Goal: Navigation & Orientation: Find specific page/section

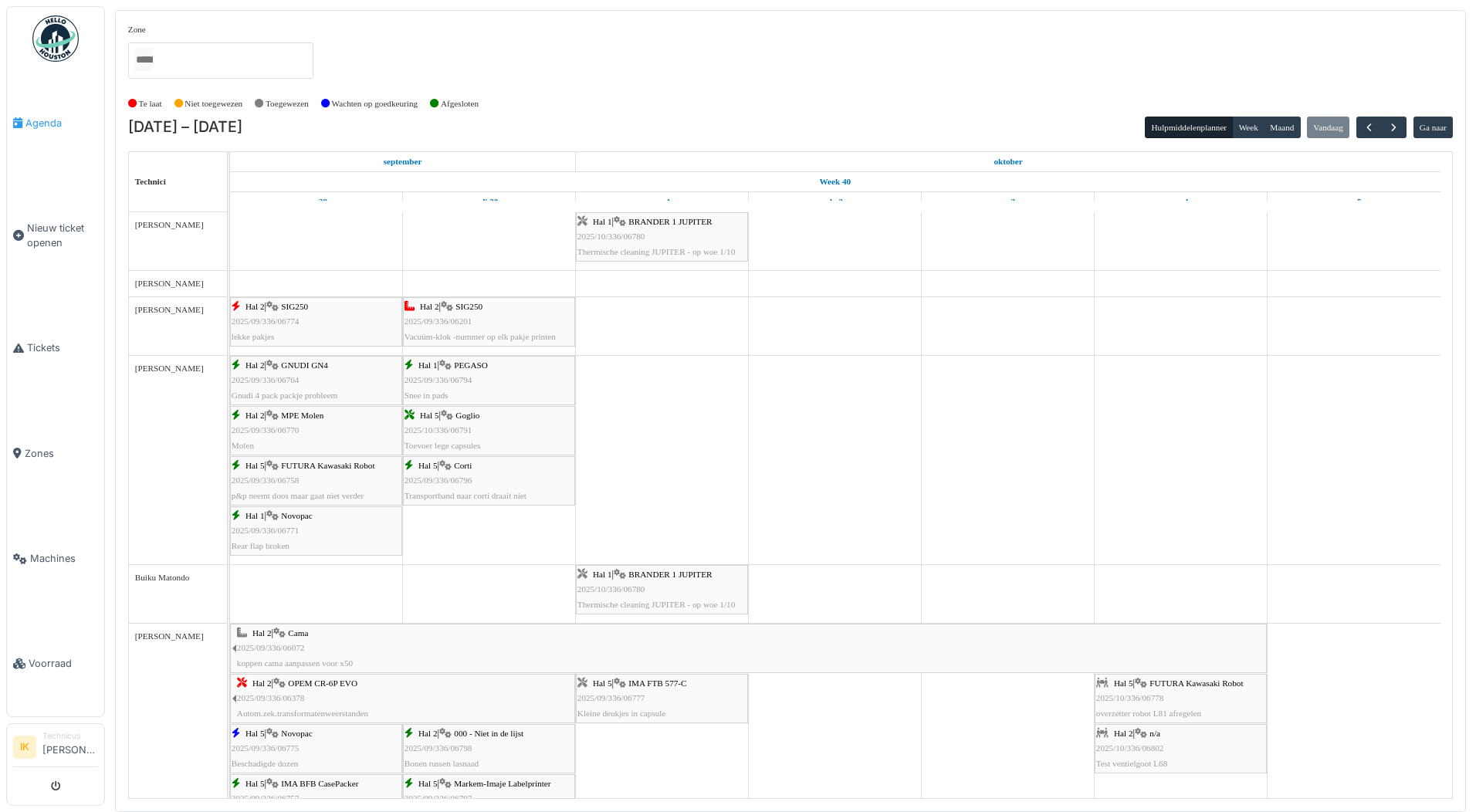
click at [44, 121] on span "Agenda" at bounding box center [61, 123] width 72 height 14
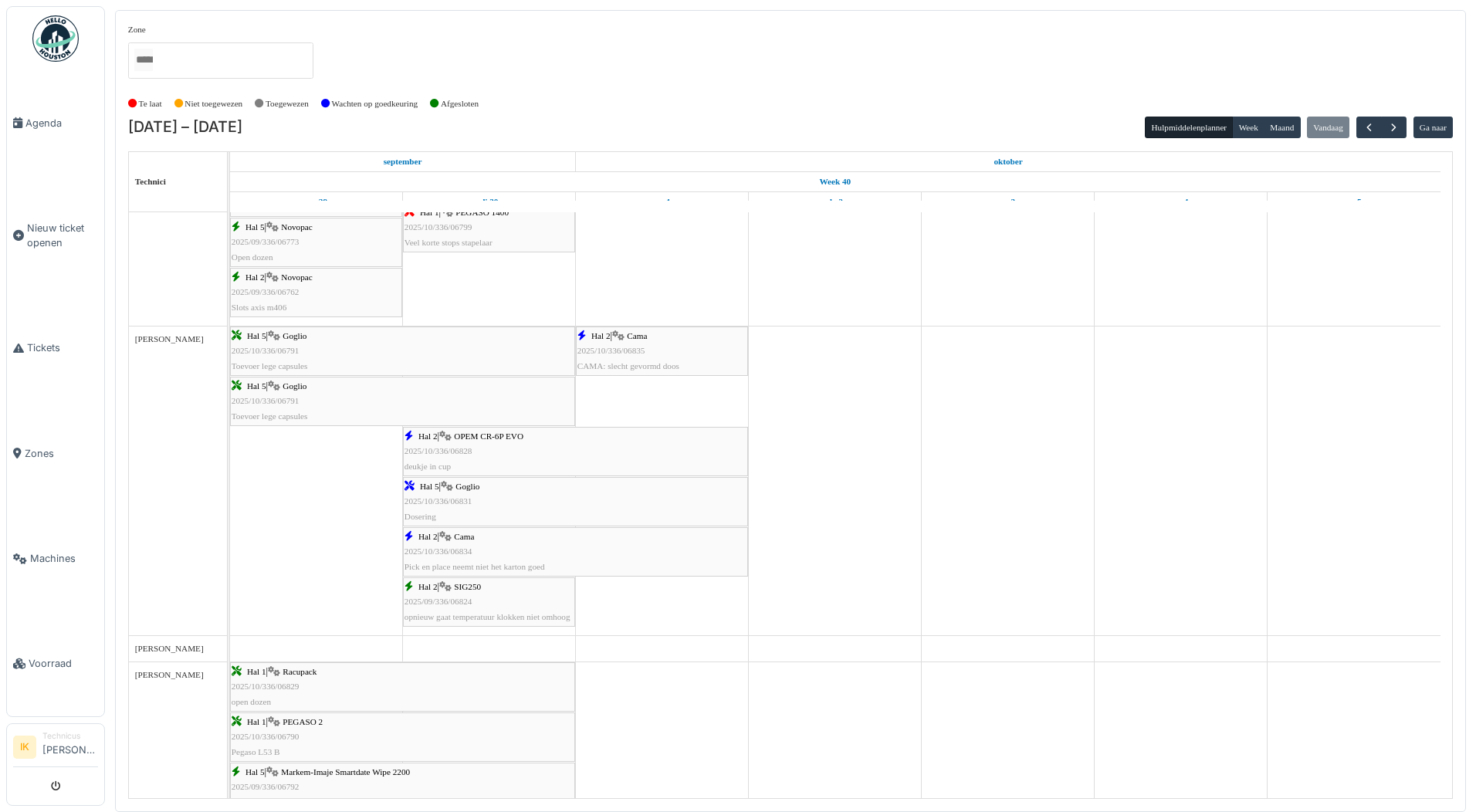
click at [465, 505] on span "2025/10/336/06831" at bounding box center [438, 501] width 68 height 10
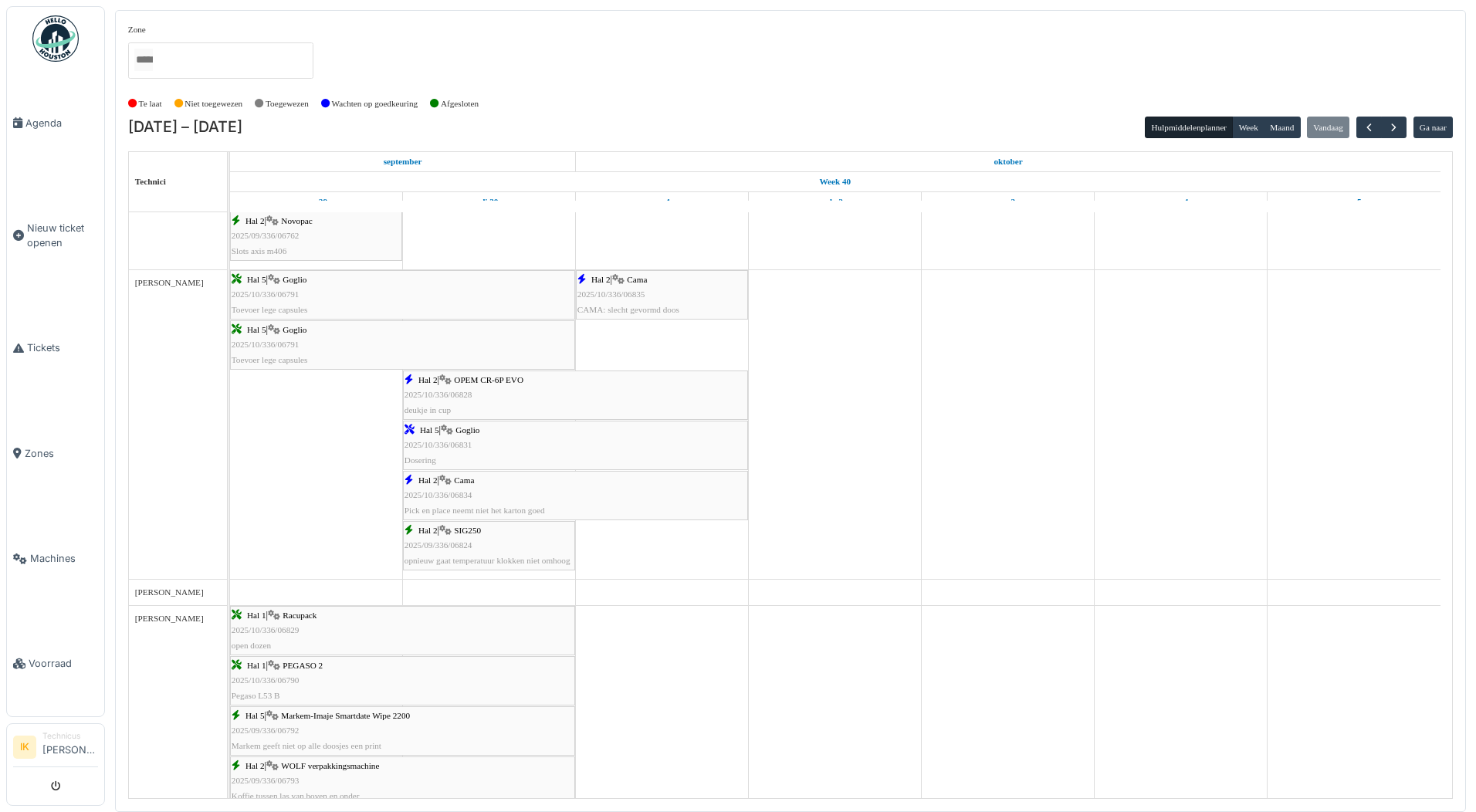
scroll to position [849, 0]
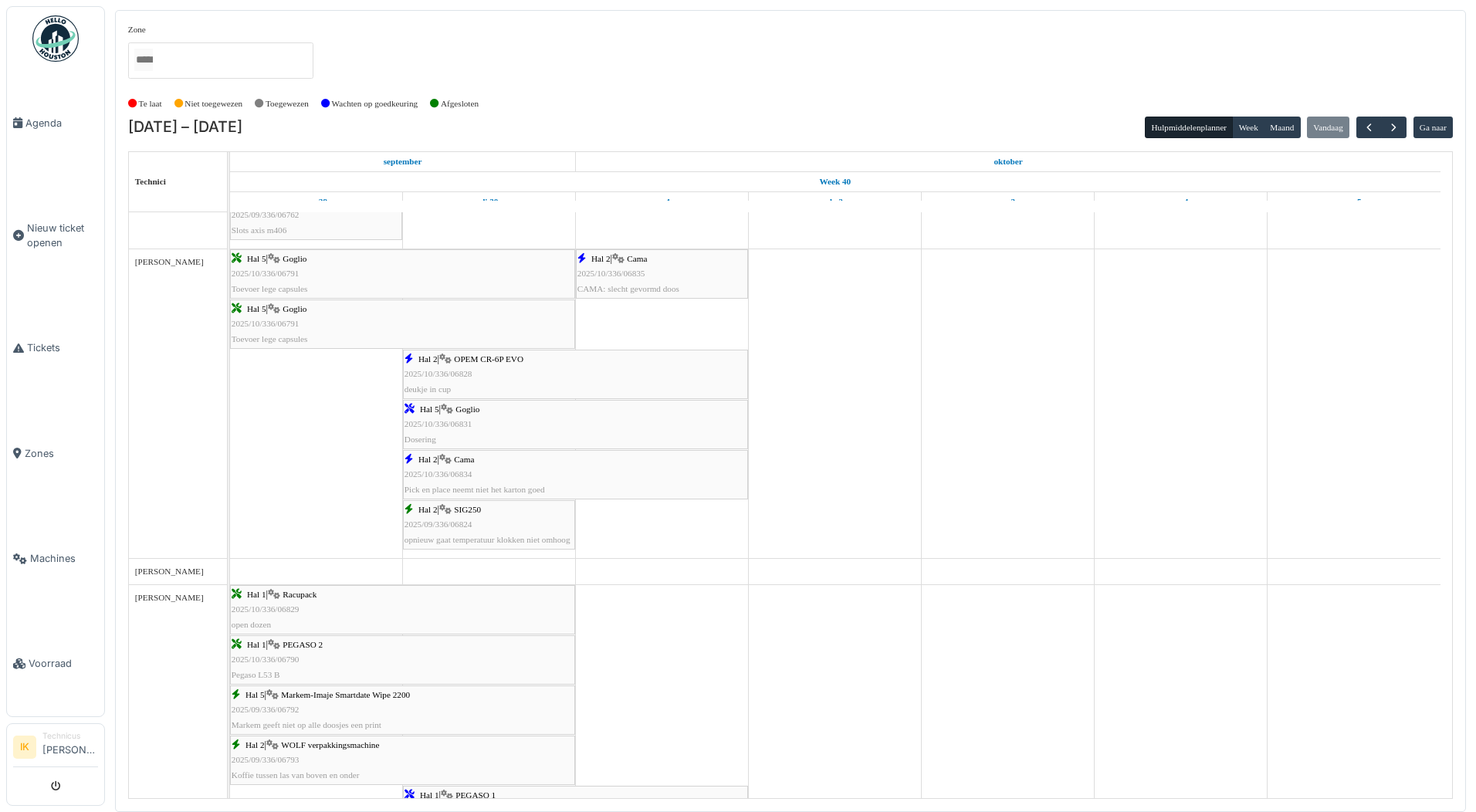
click at [634, 278] on span "2025/10/336/06835" at bounding box center [611, 273] width 68 height 10
click at [555, 51] on div "Zone Beyers Koffie Buitenzone Hal 1 compressor lokaal Hal 1 Hal 2 Hal 4 Hal 5 P…" at bounding box center [790, 56] width 1325 height 68
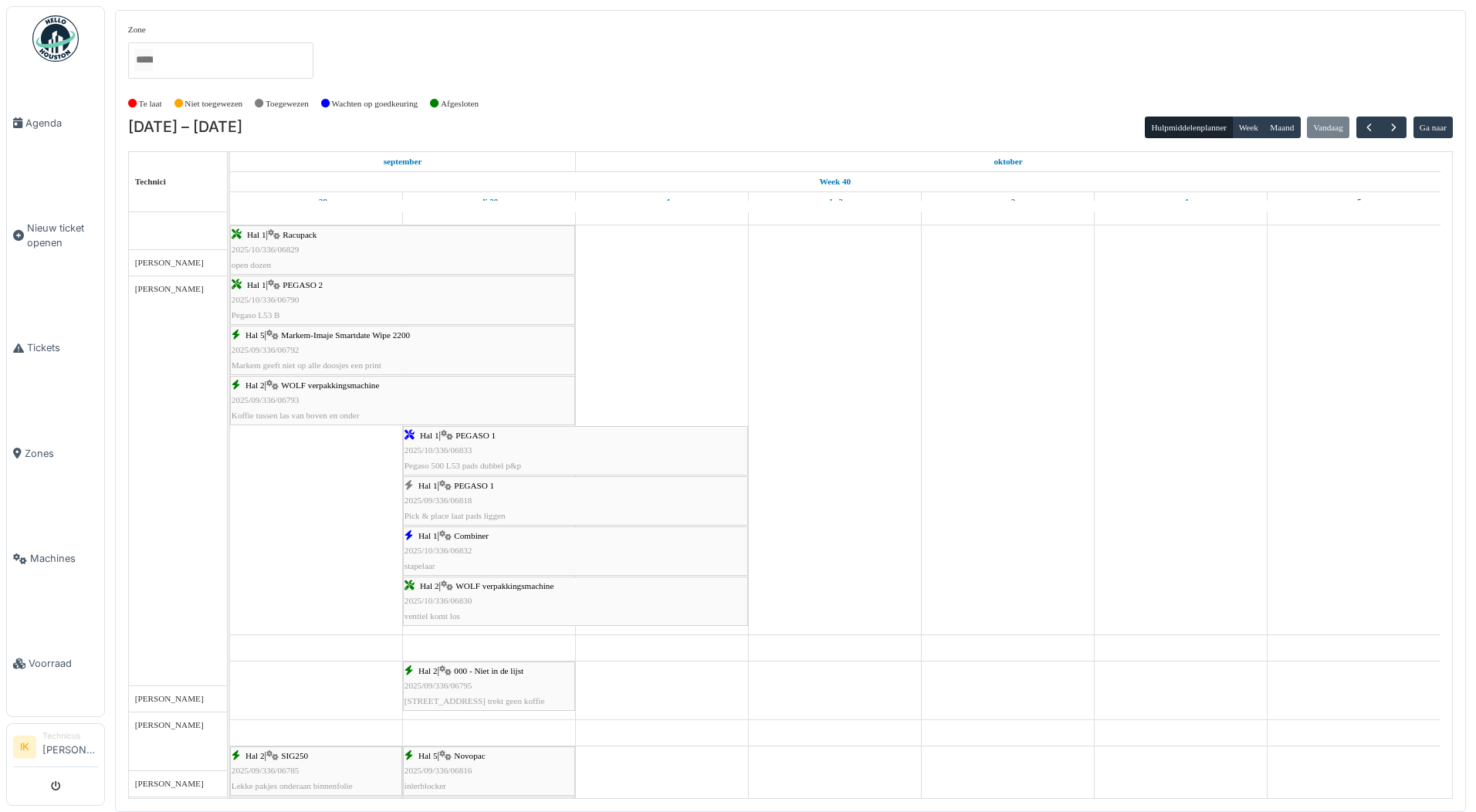
scroll to position [1235, 0]
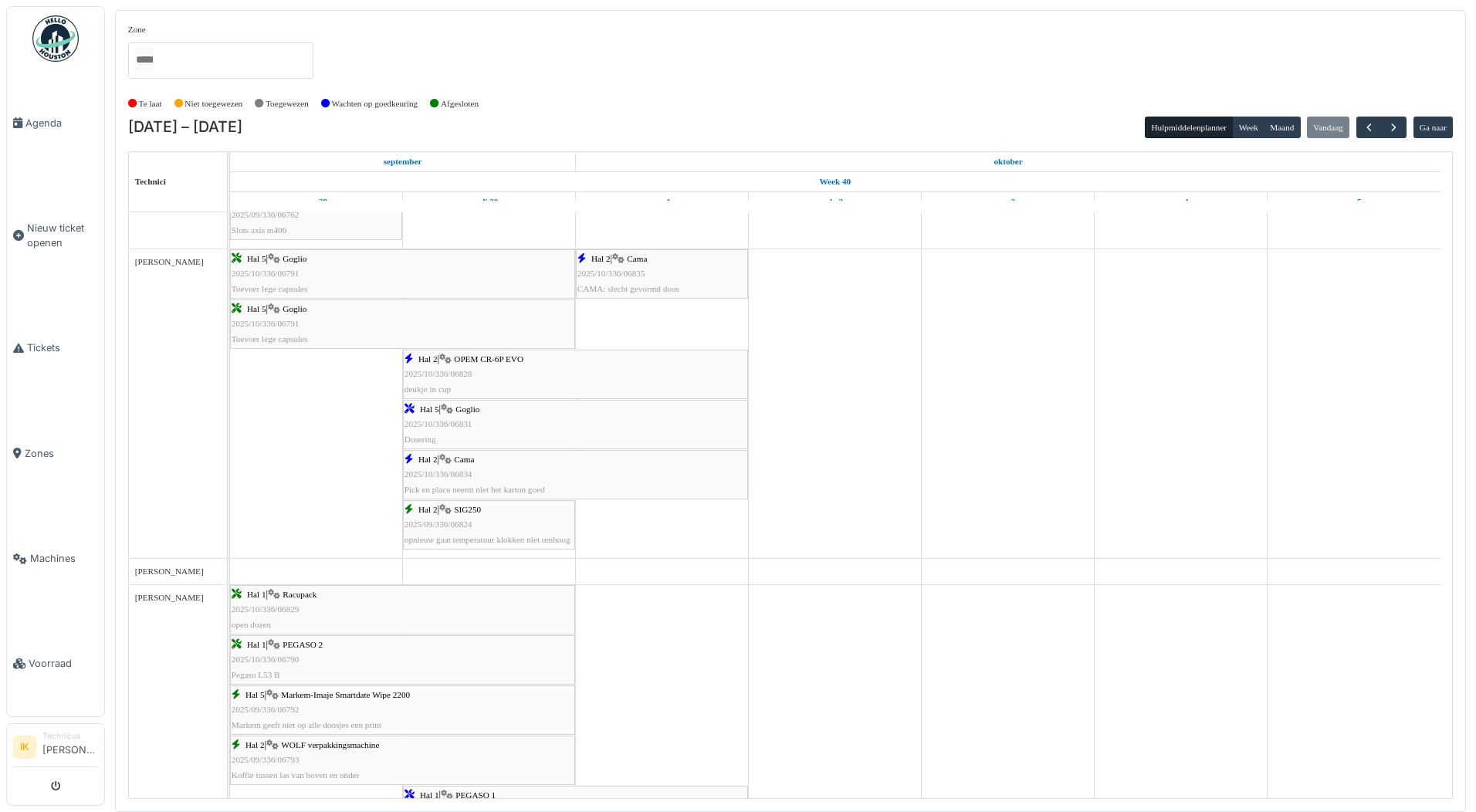
click at [460, 466] on div "Hal 2 | Cama 2025/10/336/06834 Pick en place neemt niet het karton goed" at bounding box center [575, 474] width 342 height 44
click at [554, 56] on div "Zone Beyers Koffie Buitenzone Hal 1 compressor lokaal Hal 1 Hal 2 Hal 4 Hal 5 P…" at bounding box center [790, 56] width 1325 height 68
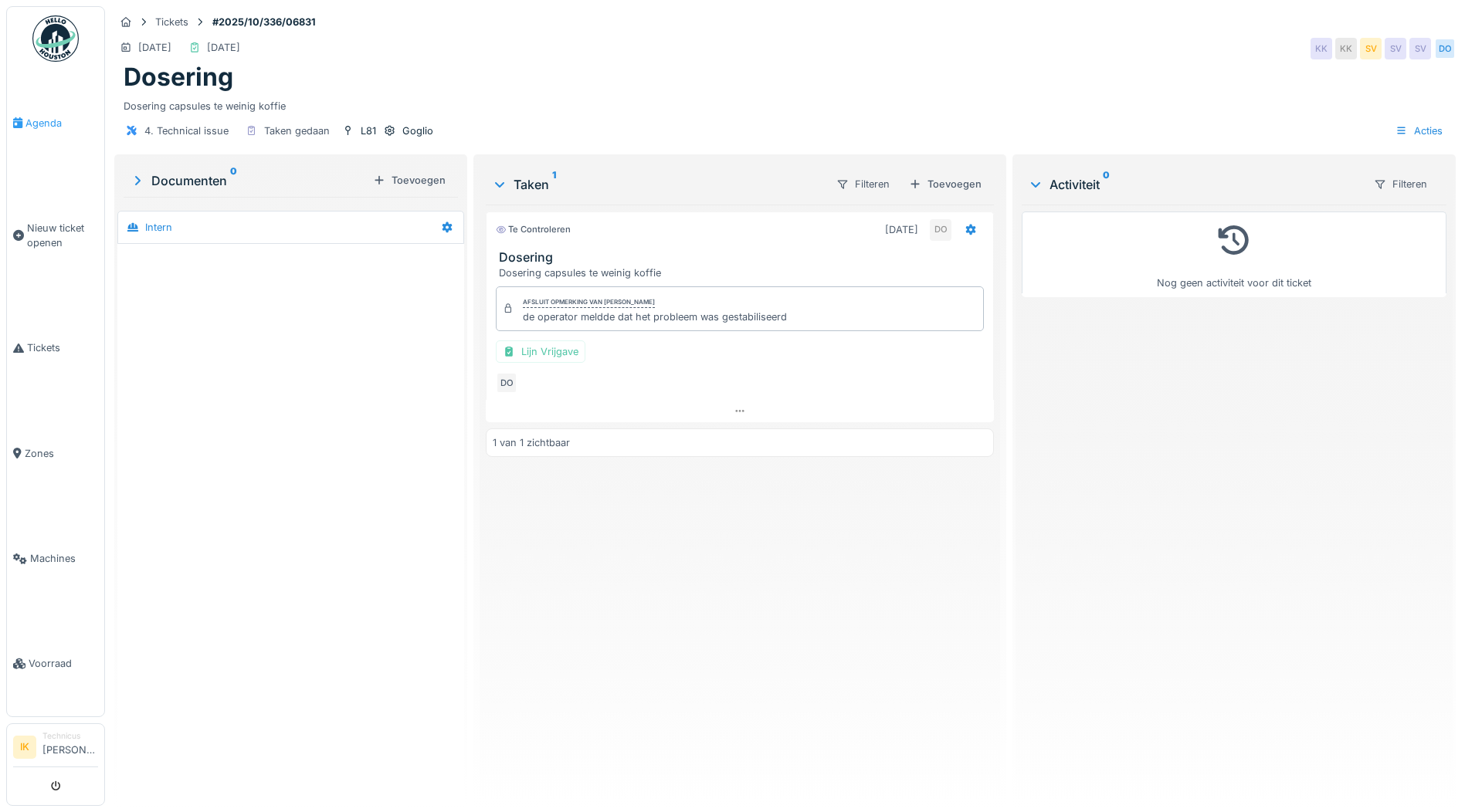
click at [38, 119] on span "Agenda" at bounding box center [61, 123] width 72 height 14
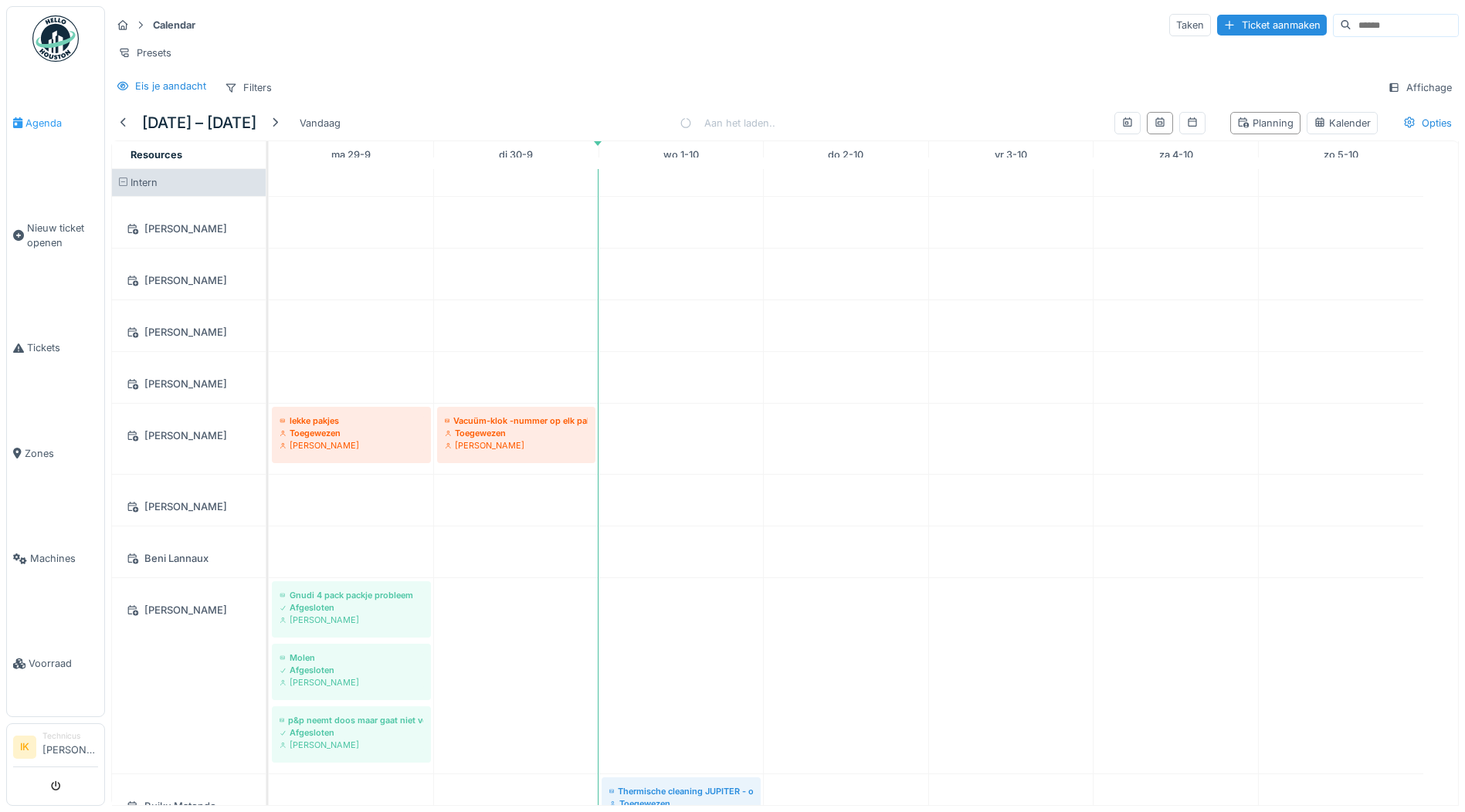
click at [48, 122] on span "Agenda" at bounding box center [61, 123] width 72 height 14
click at [41, 41] on img at bounding box center [56, 38] width 46 height 46
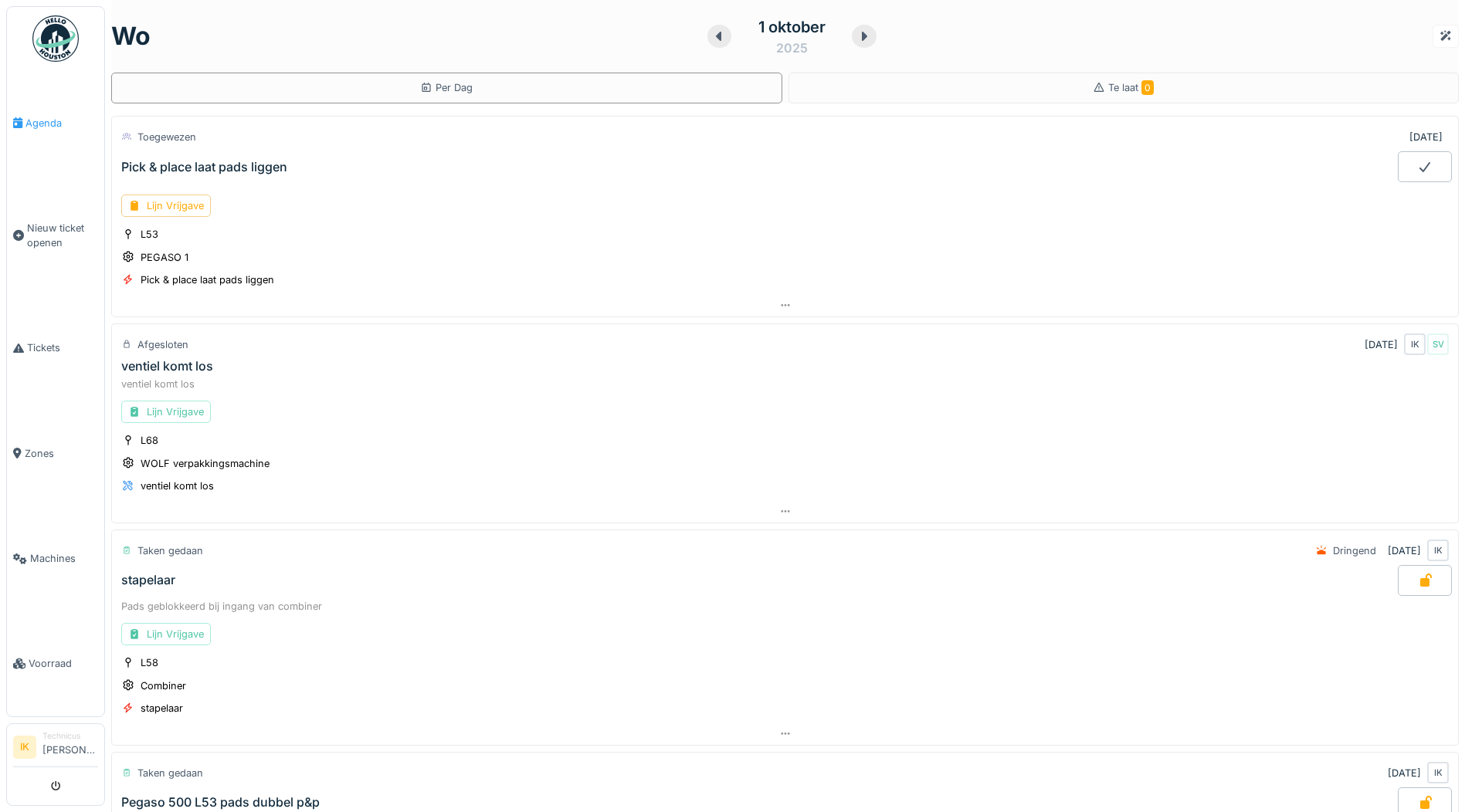
click at [33, 118] on span "Agenda" at bounding box center [61, 123] width 72 height 14
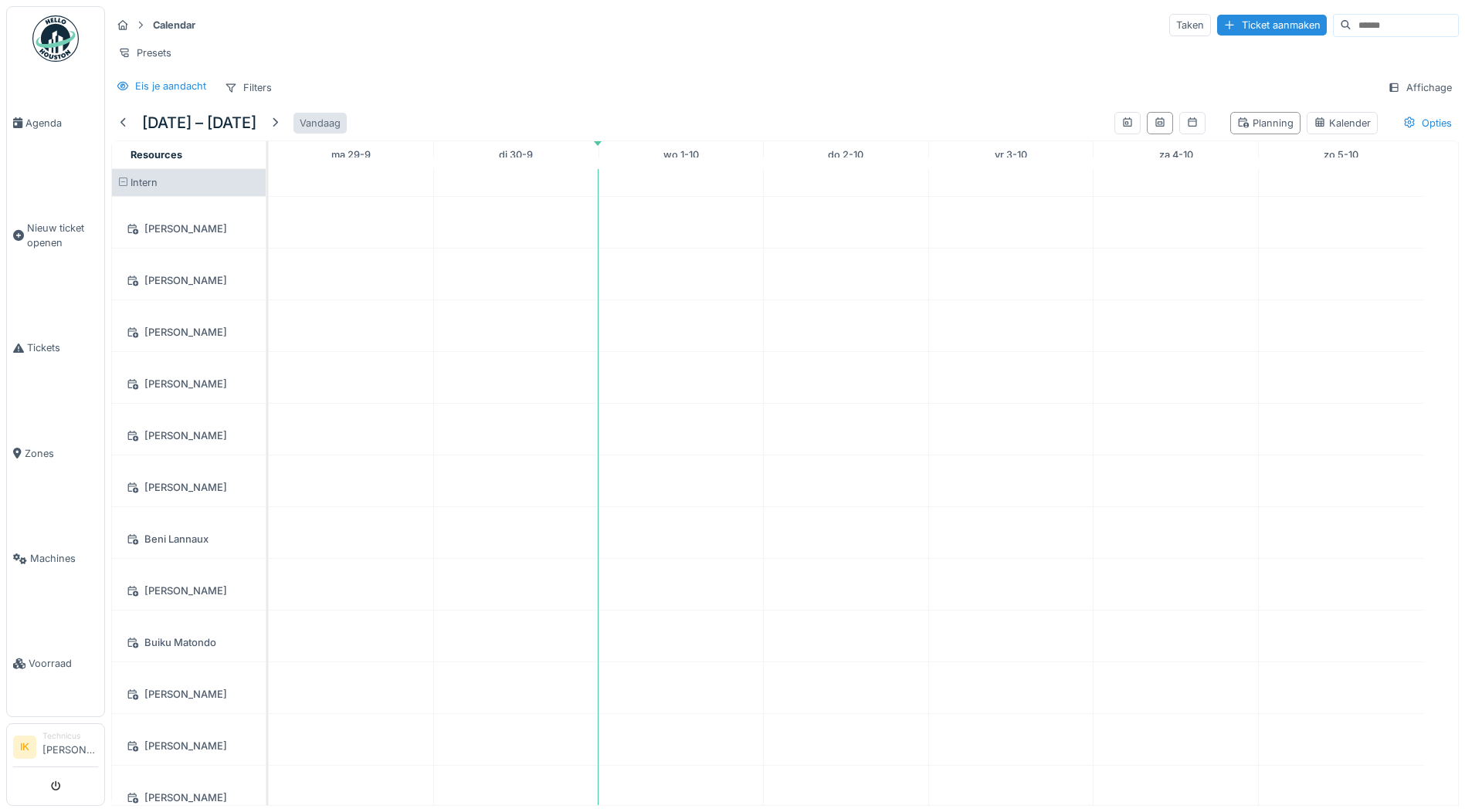
click at [344, 131] on div "Vandaag" at bounding box center [320, 123] width 53 height 21
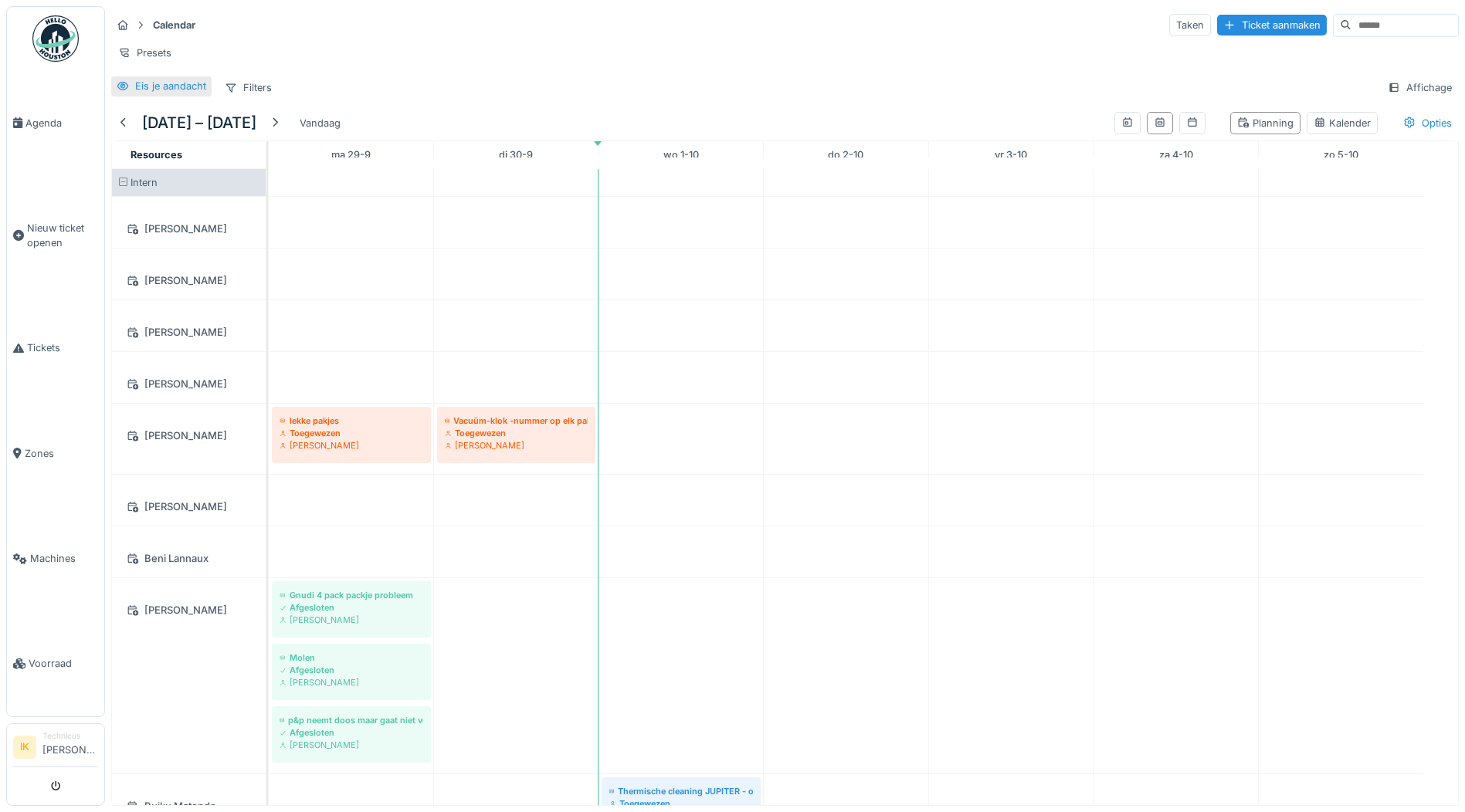
click at [164, 94] on div "Eis je aandacht" at bounding box center [170, 86] width 71 height 14
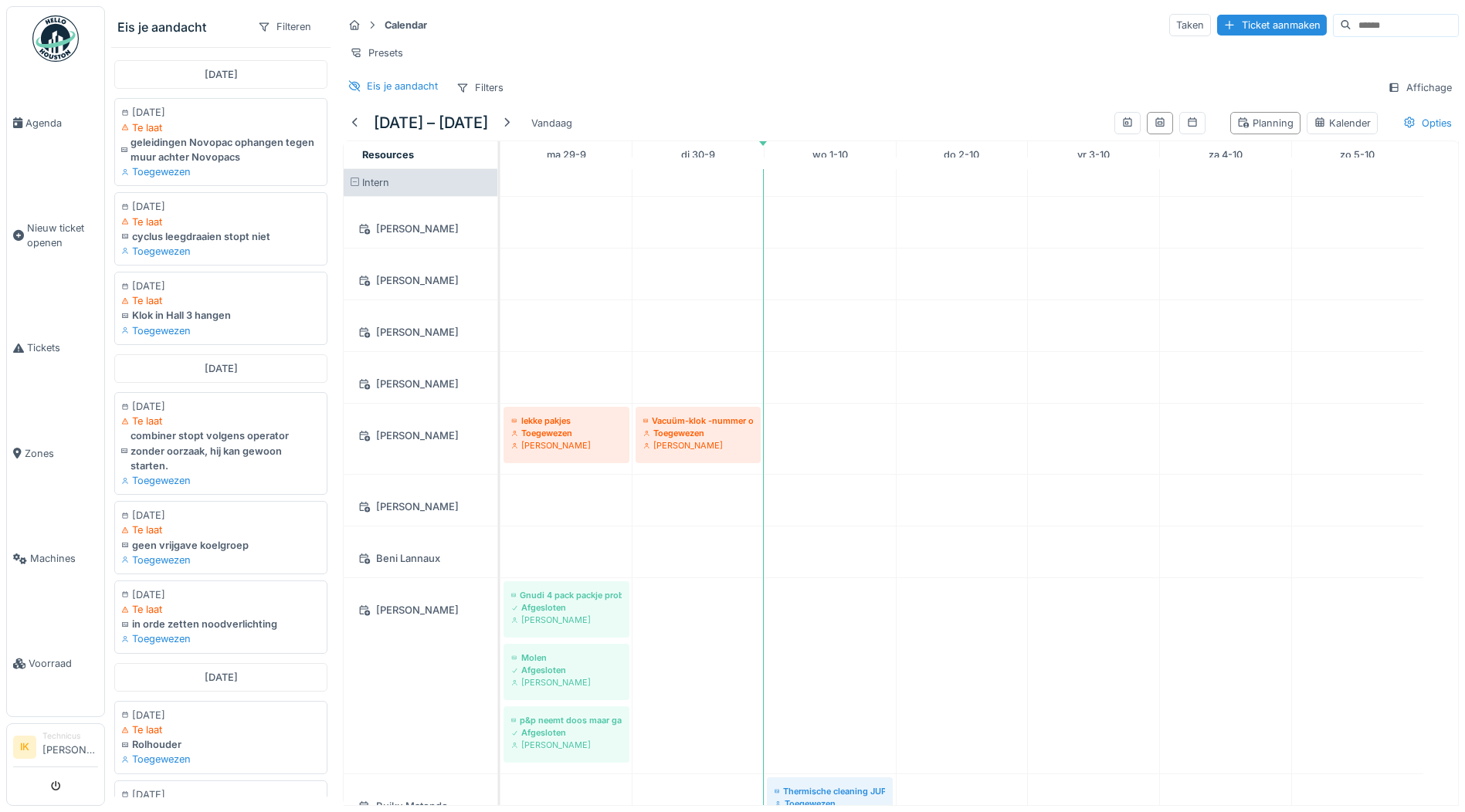
click at [400, 29] on strong "Calendar" at bounding box center [405, 25] width 55 height 14
click at [351, 25] on icon at bounding box center [355, 25] width 10 height 10
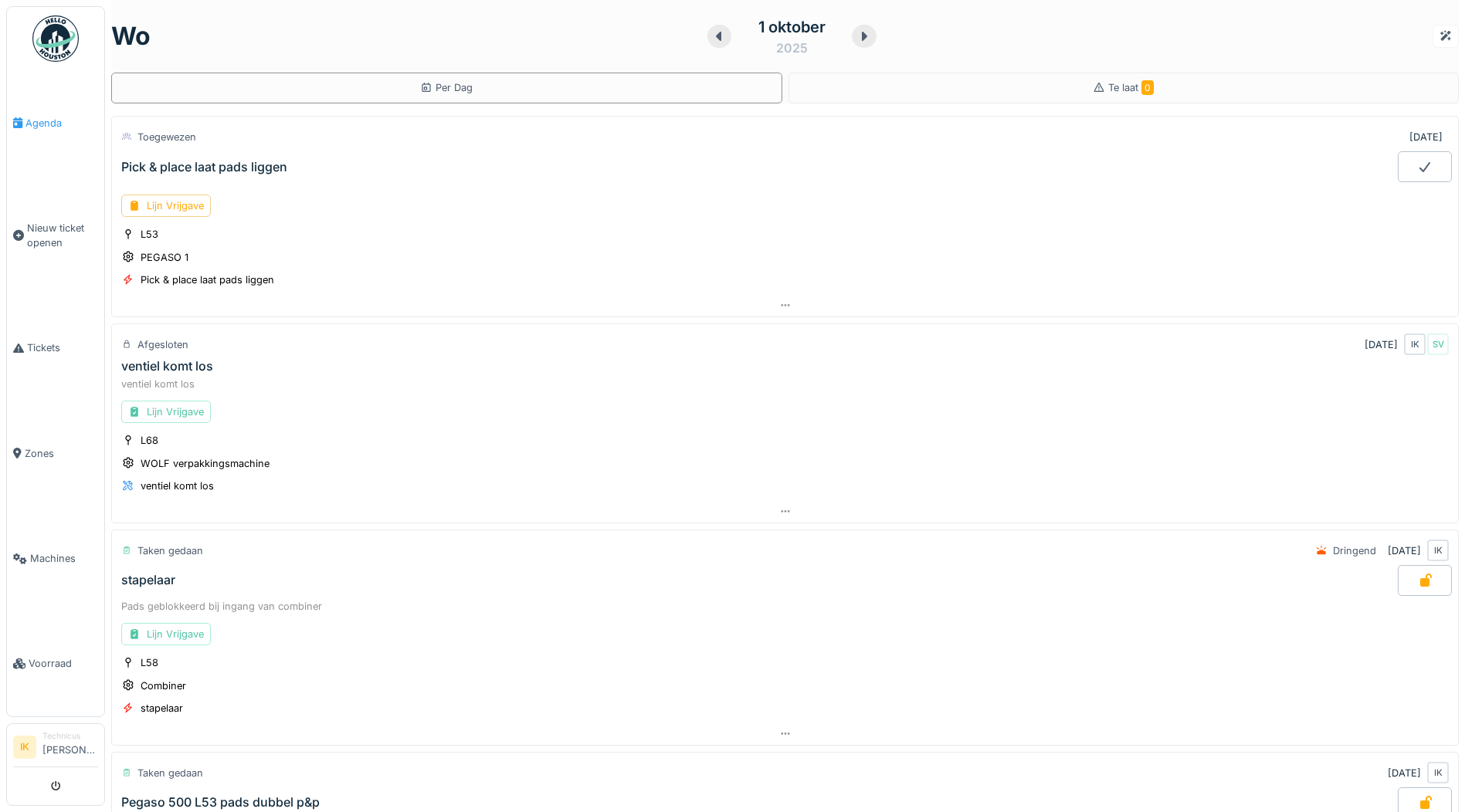
click at [41, 121] on span "Agenda" at bounding box center [61, 123] width 72 height 14
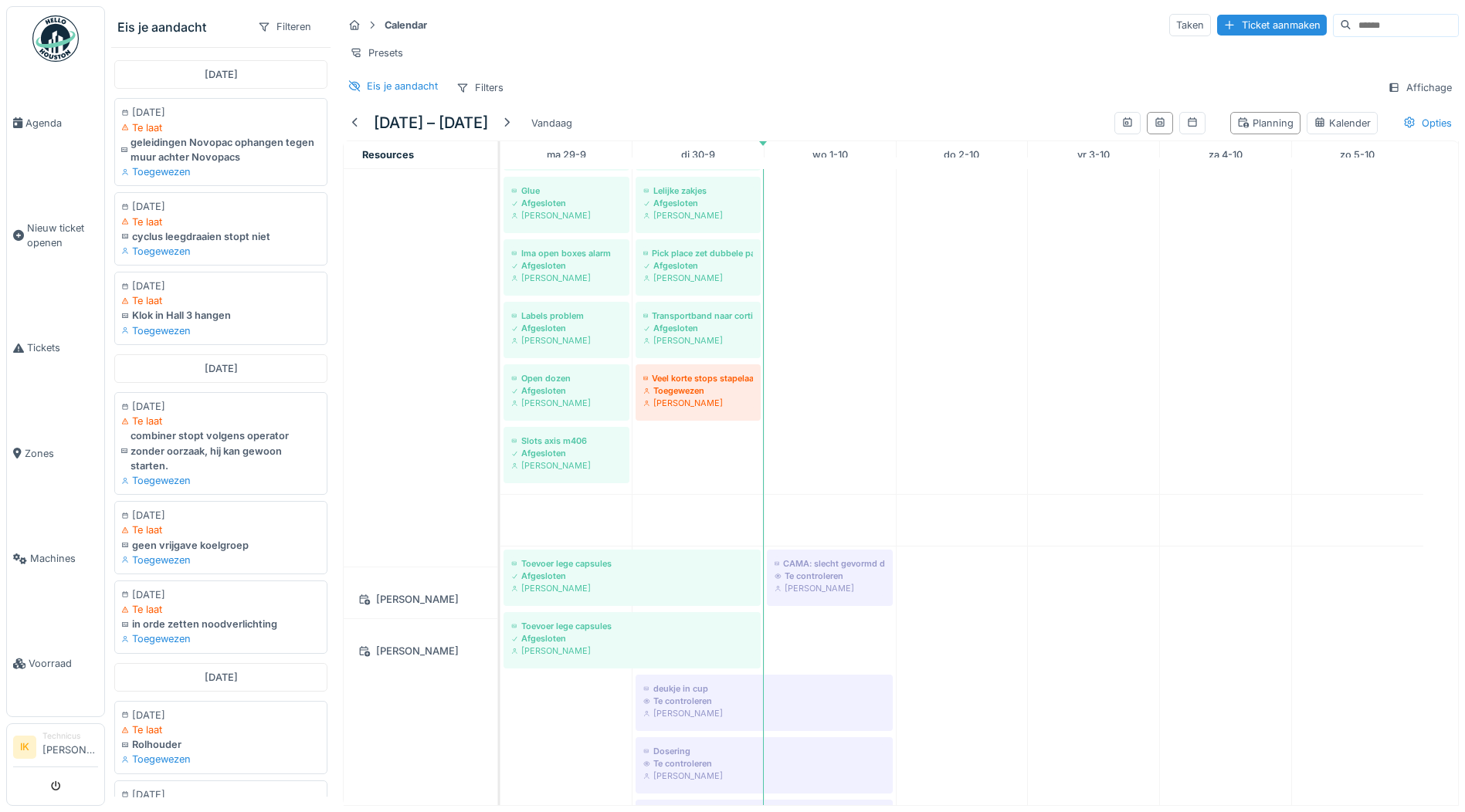
scroll to position [849, 0]
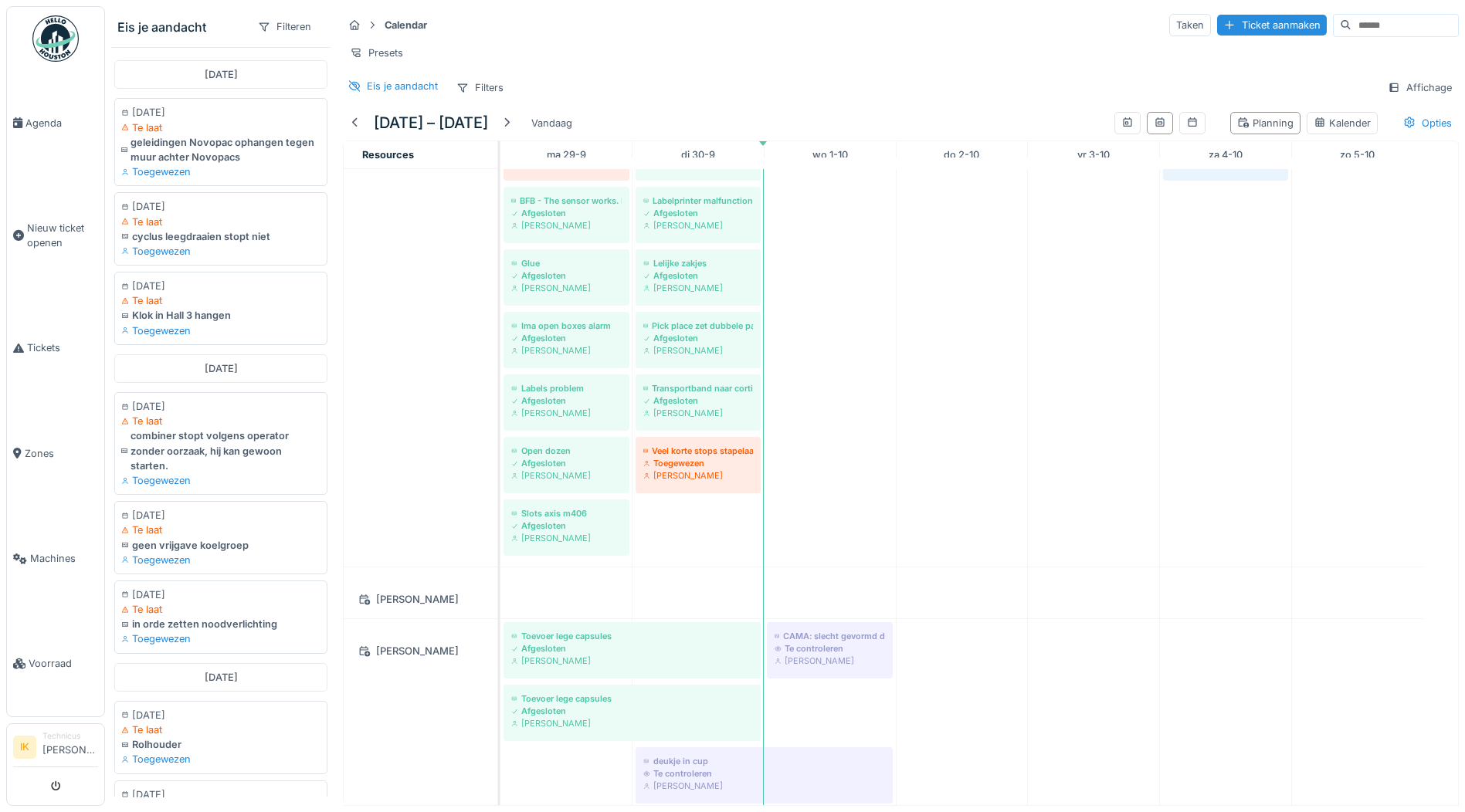
click at [180, 25] on div "Eis je aandacht" at bounding box center [181, 26] width 127 height 18
click at [600, 21] on div "Calendar Taken Ticket aanmaken" at bounding box center [901, 25] width 1116 height 25
click at [131, 27] on div "Eis je aandacht" at bounding box center [181, 26] width 127 height 18
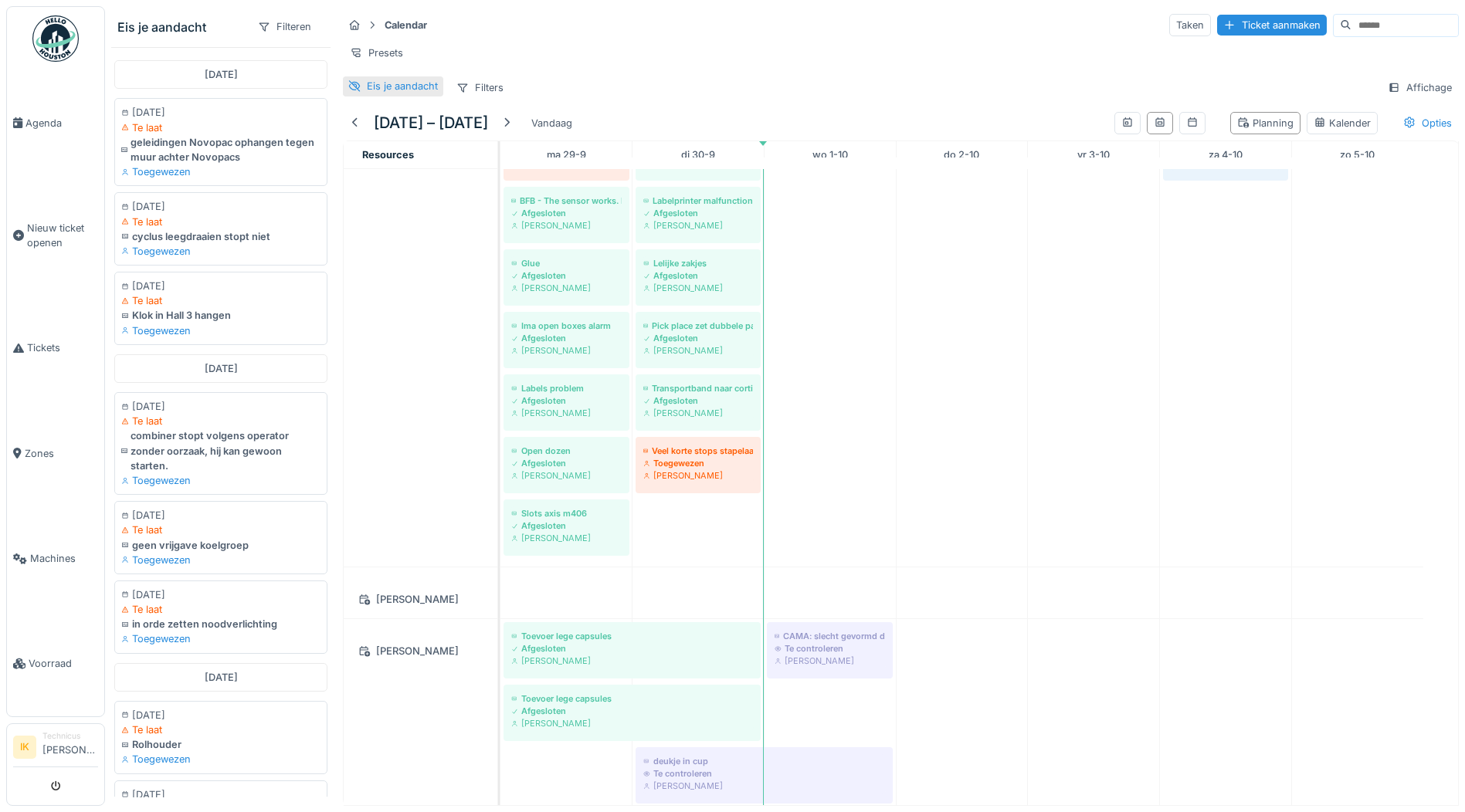
click at [355, 91] on icon at bounding box center [355, 86] width 13 height 10
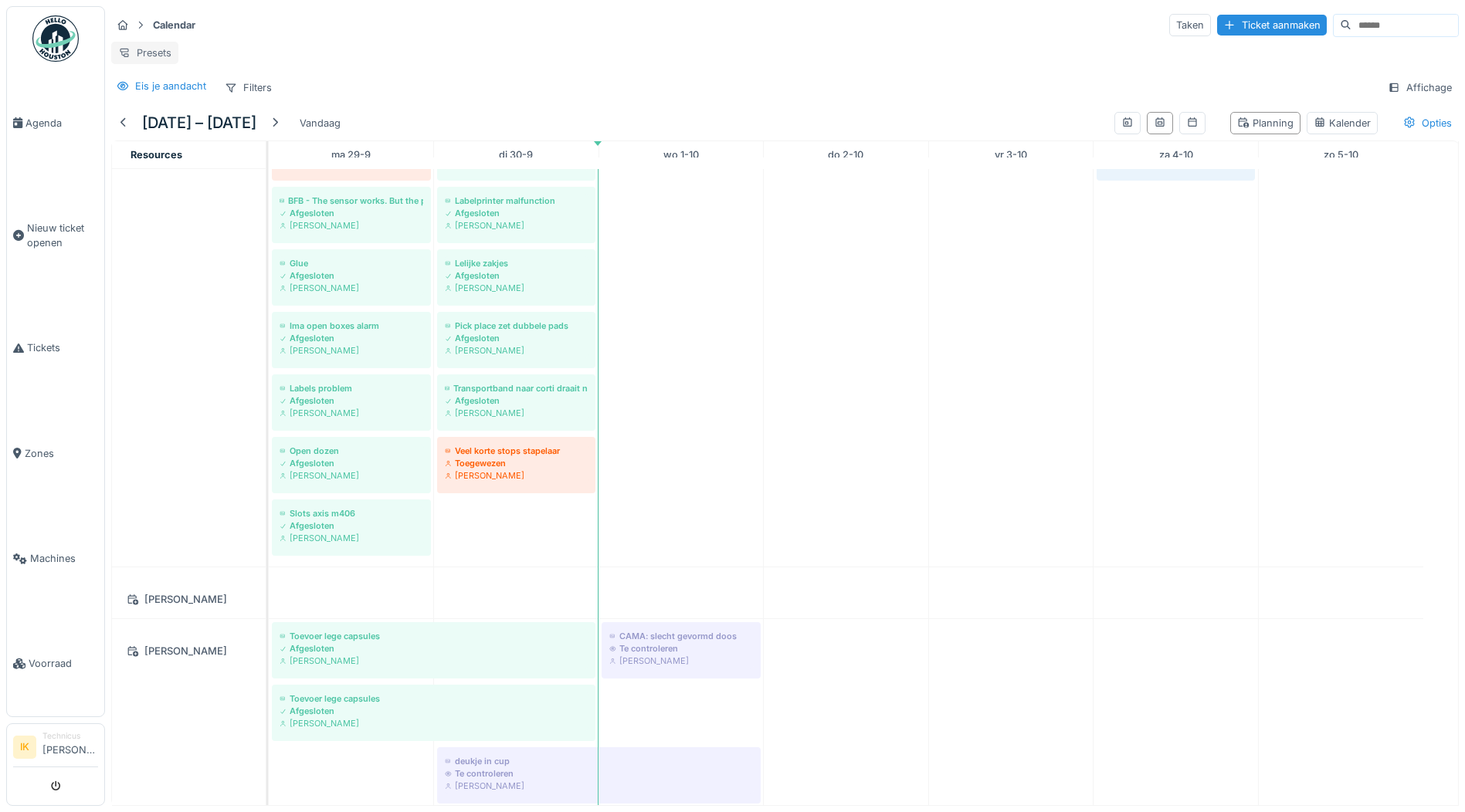
click at [154, 55] on div "Presets" at bounding box center [145, 52] width 68 height 22
click at [153, 117] on div "Weergave vervangen" at bounding box center [183, 110] width 136 height 23
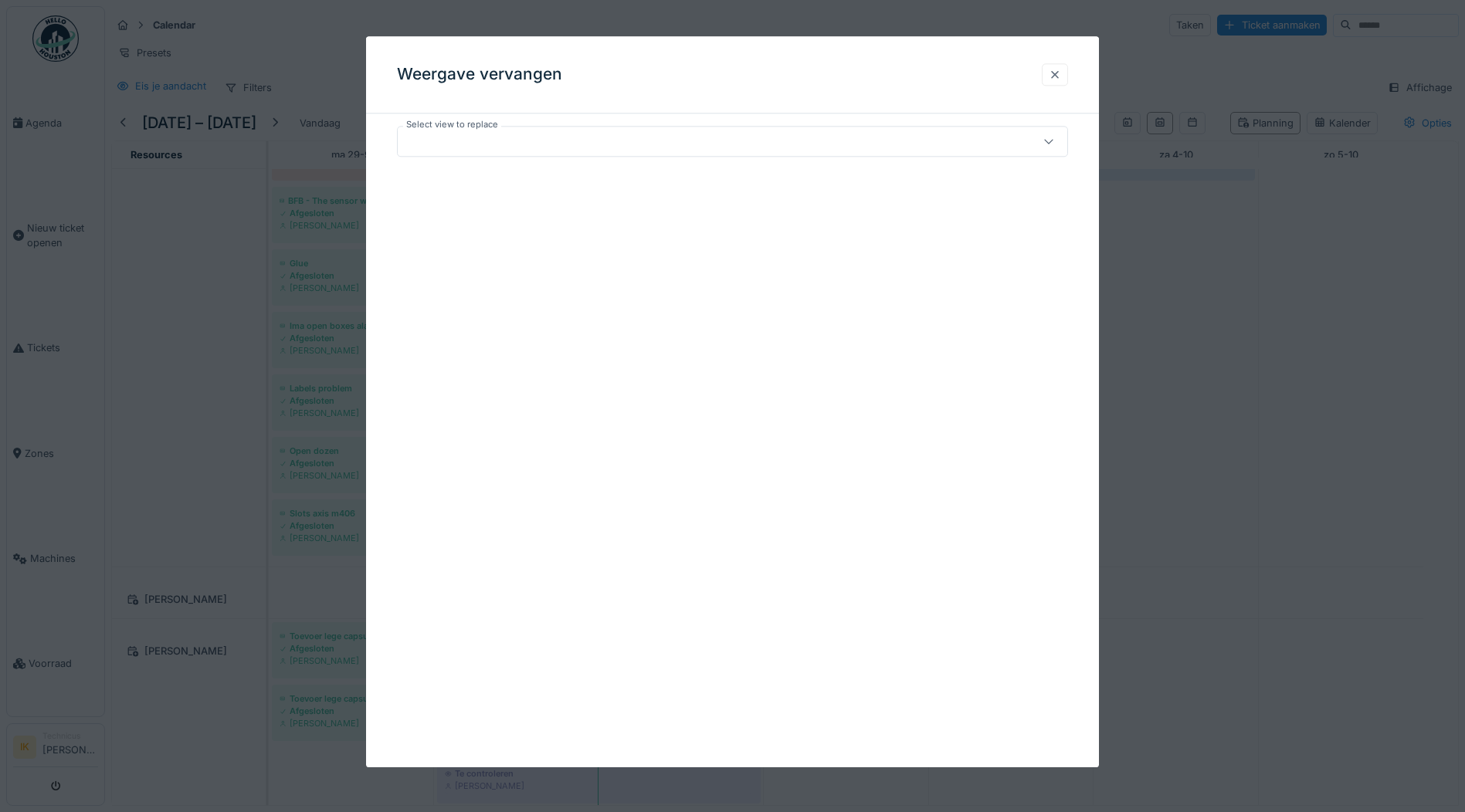
click at [1057, 74] on div at bounding box center [1055, 75] width 13 height 14
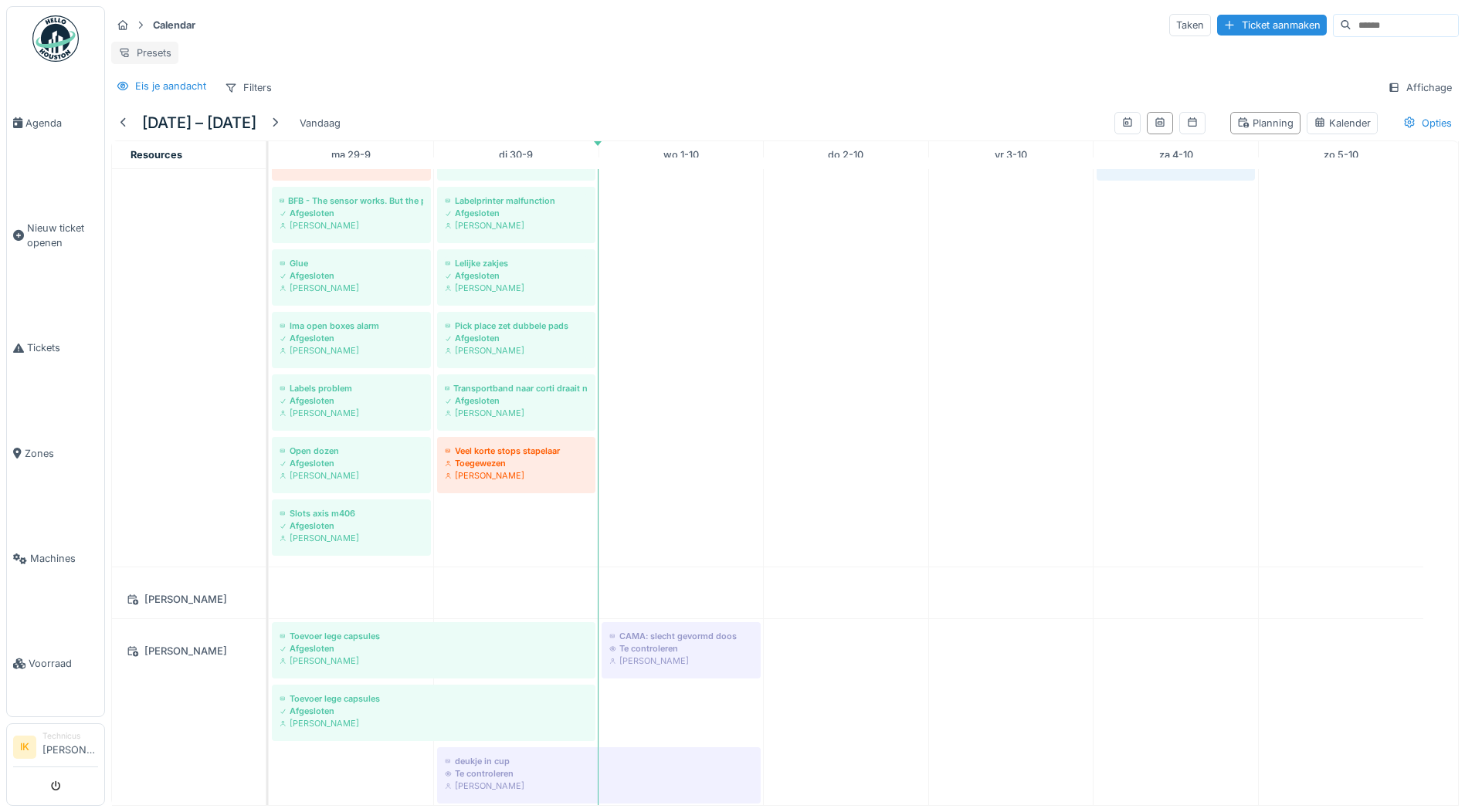
click at [146, 49] on div "Presets" at bounding box center [145, 52] width 68 height 22
click at [161, 85] on div "Nieuwe weergave" at bounding box center [183, 87] width 136 height 23
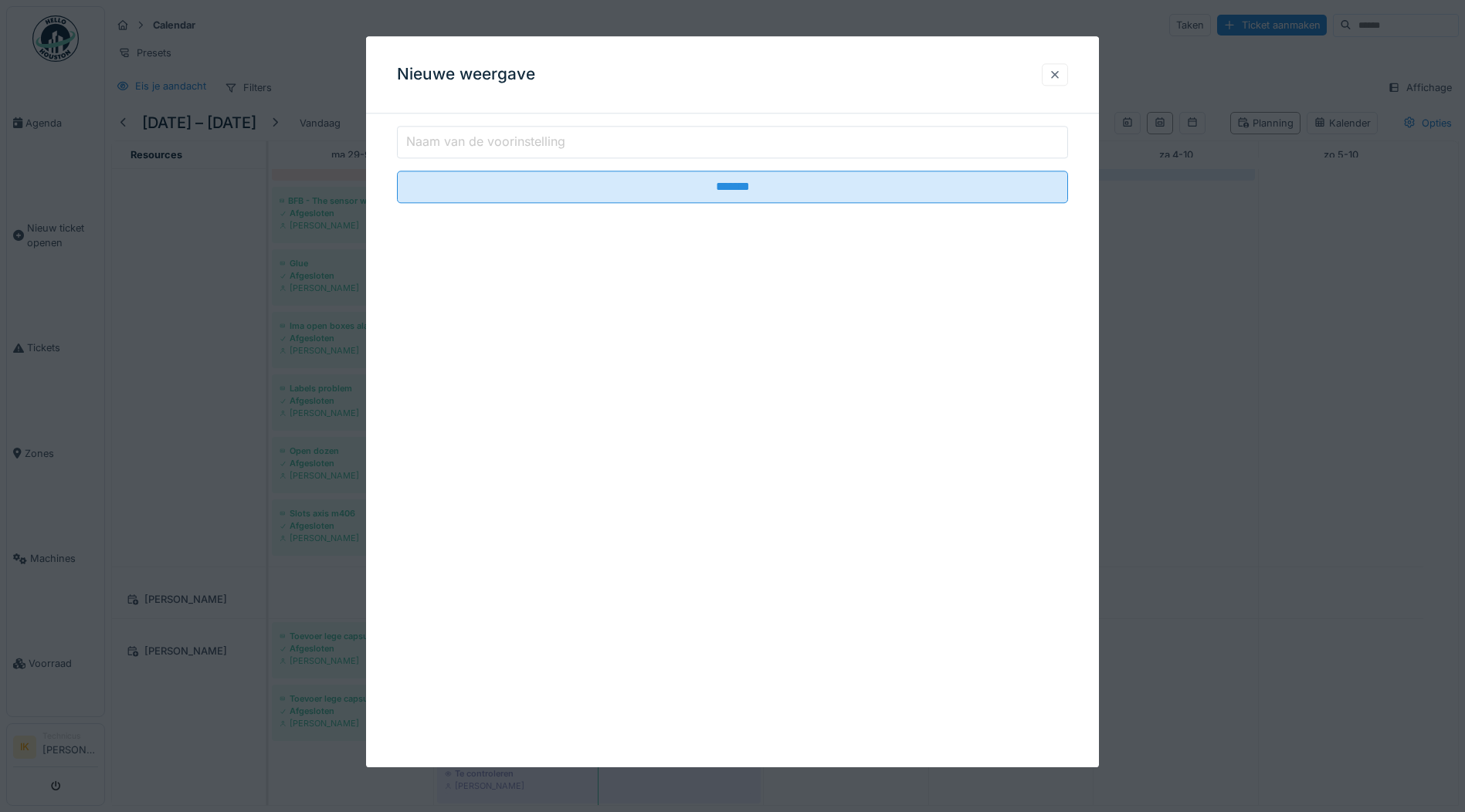
click at [1059, 73] on div at bounding box center [1055, 75] width 13 height 14
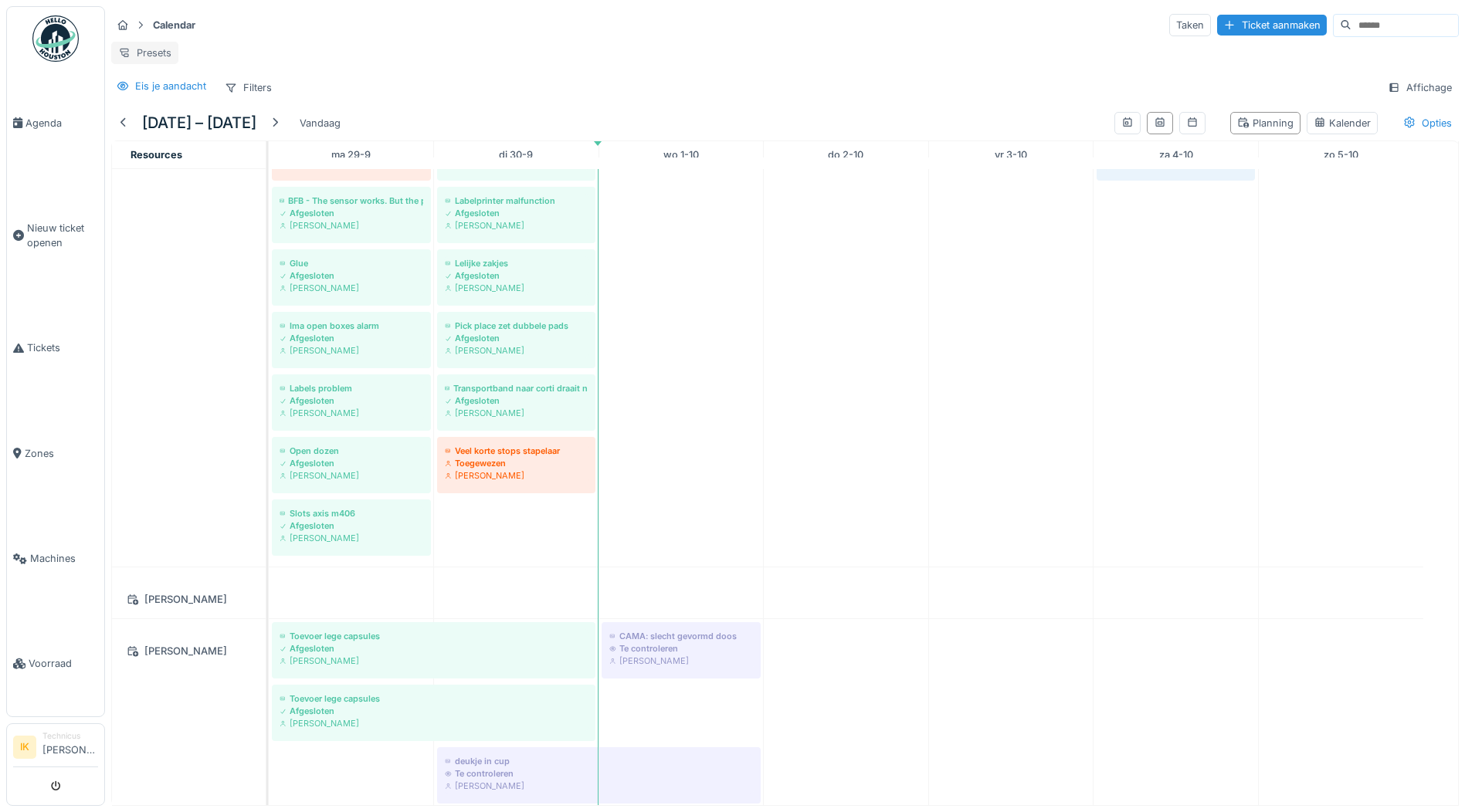
click at [151, 52] on div "Presets" at bounding box center [145, 52] width 68 height 22
click at [355, 50] on div "Presets" at bounding box center [785, 52] width 1347 height 22
click at [1252, 130] on div "Planning" at bounding box center [1265, 123] width 56 height 14
click at [1339, 130] on div "Kalender" at bounding box center [1342, 123] width 57 height 14
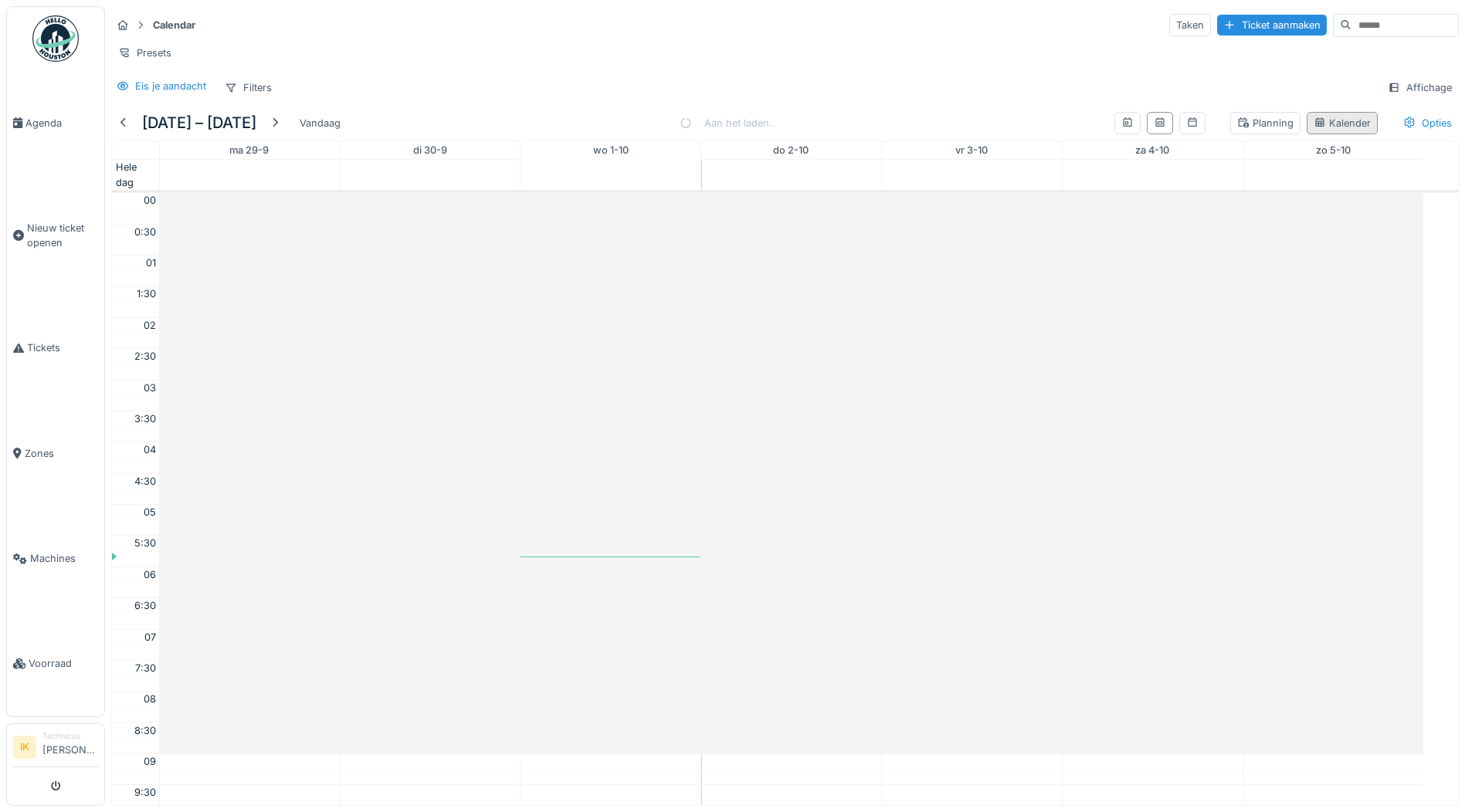
scroll to position [374, 0]
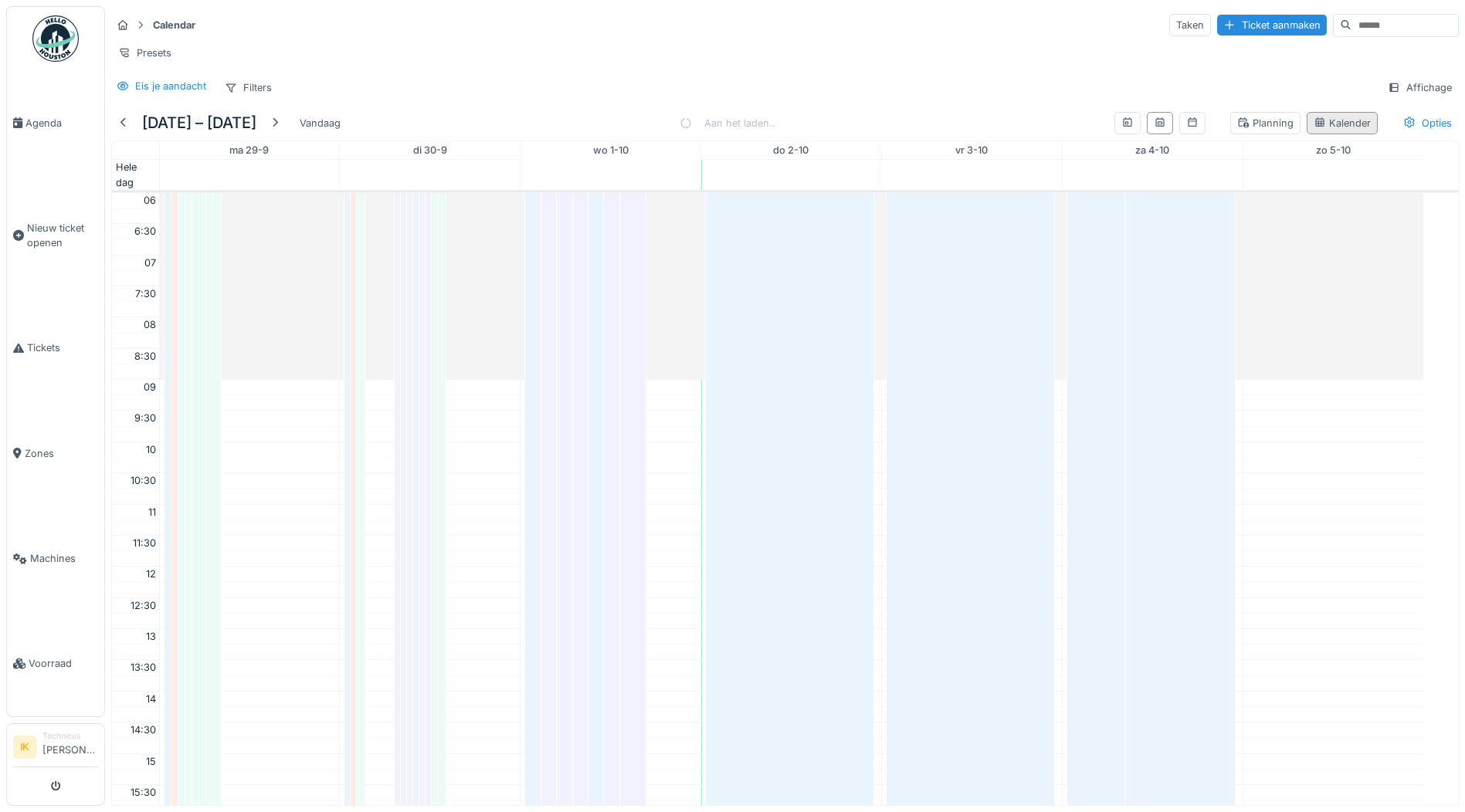
click at [1339, 130] on div "Kalender" at bounding box center [1342, 123] width 57 height 14
click at [347, 133] on div "Vandaag" at bounding box center [320, 123] width 53 height 21
click at [347, 133] on div "Vandaag" at bounding box center [320, 123] width 53 height 21
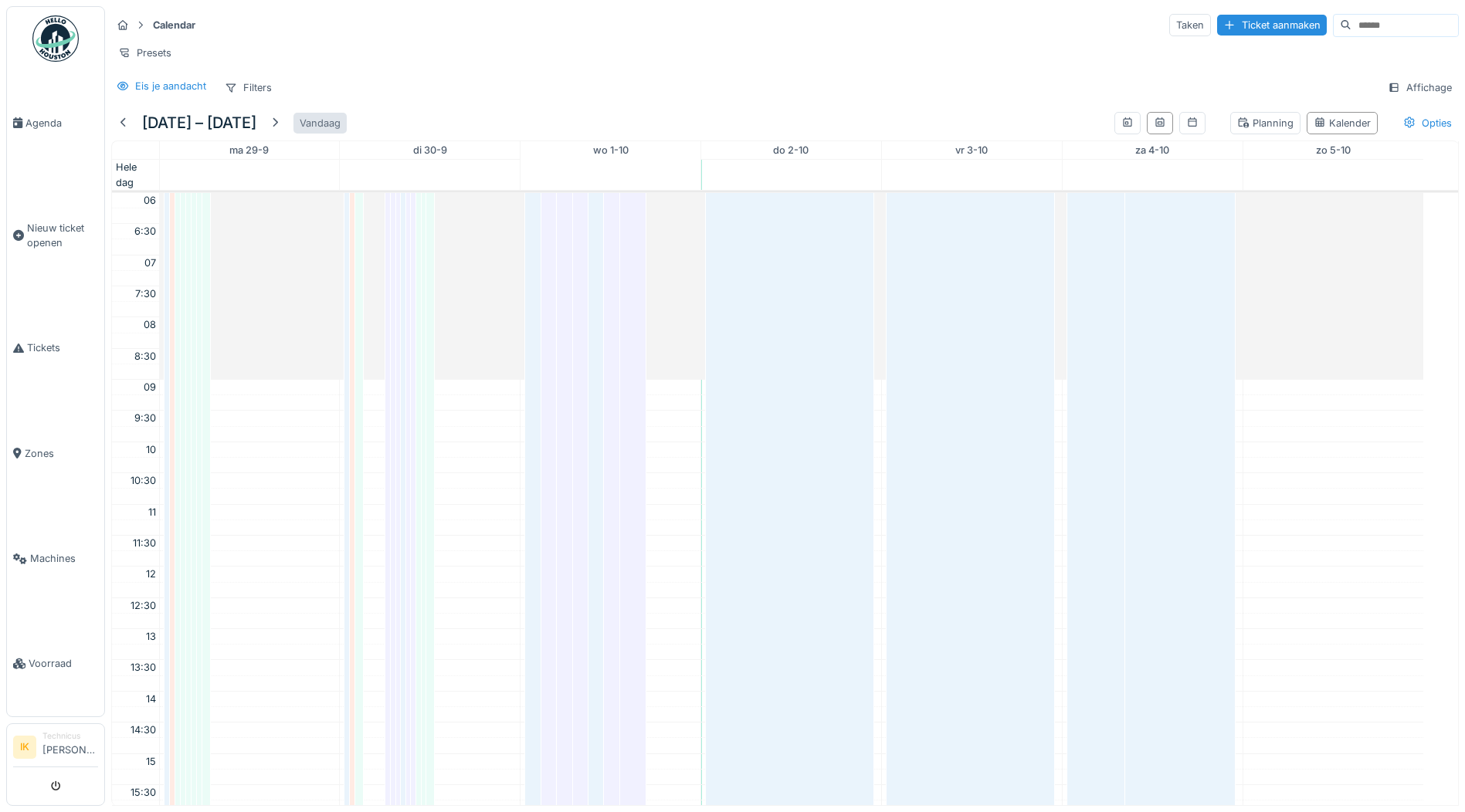
click at [347, 133] on div "Vandaag" at bounding box center [320, 123] width 53 height 21
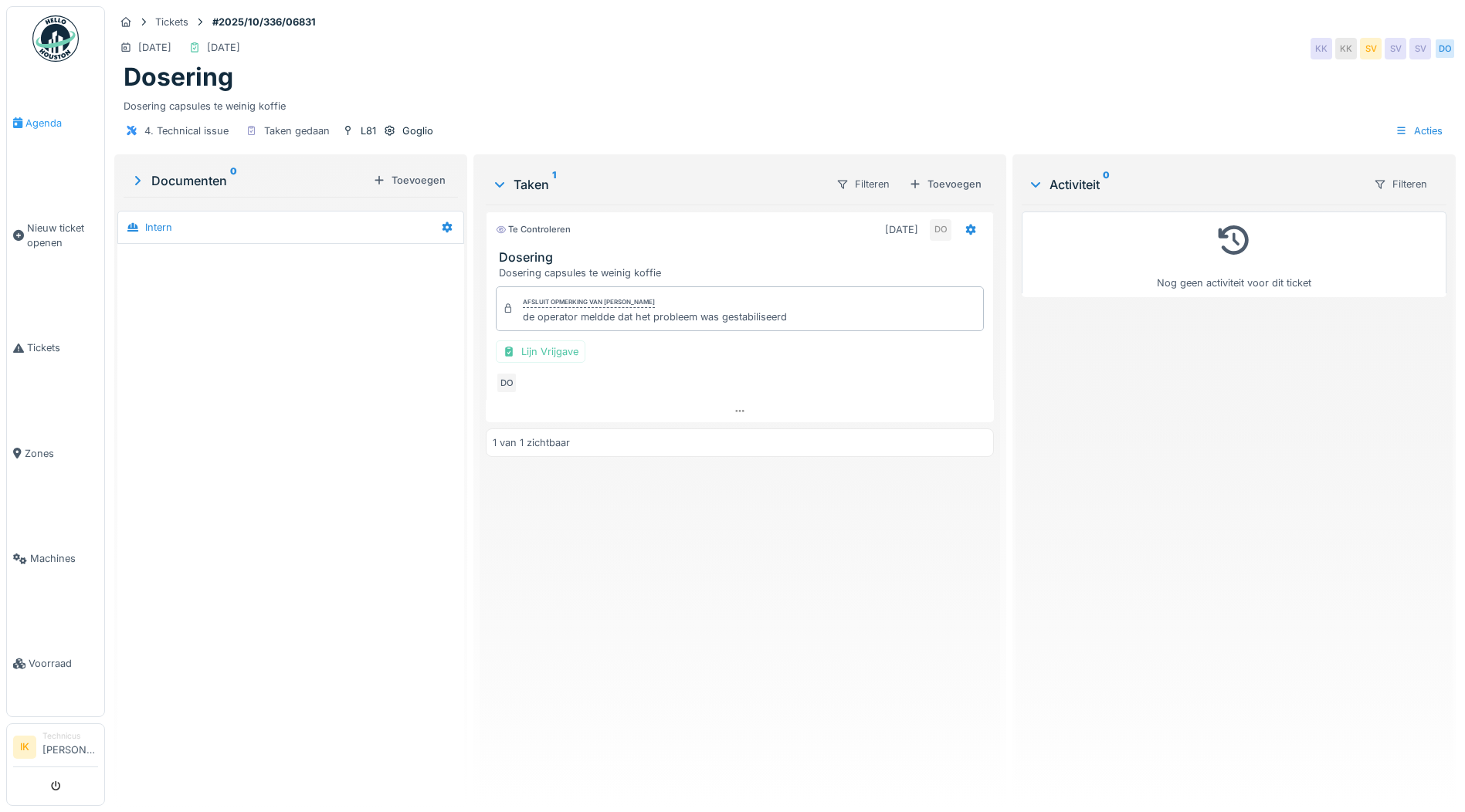
click at [46, 122] on span "Agenda" at bounding box center [61, 123] width 72 height 14
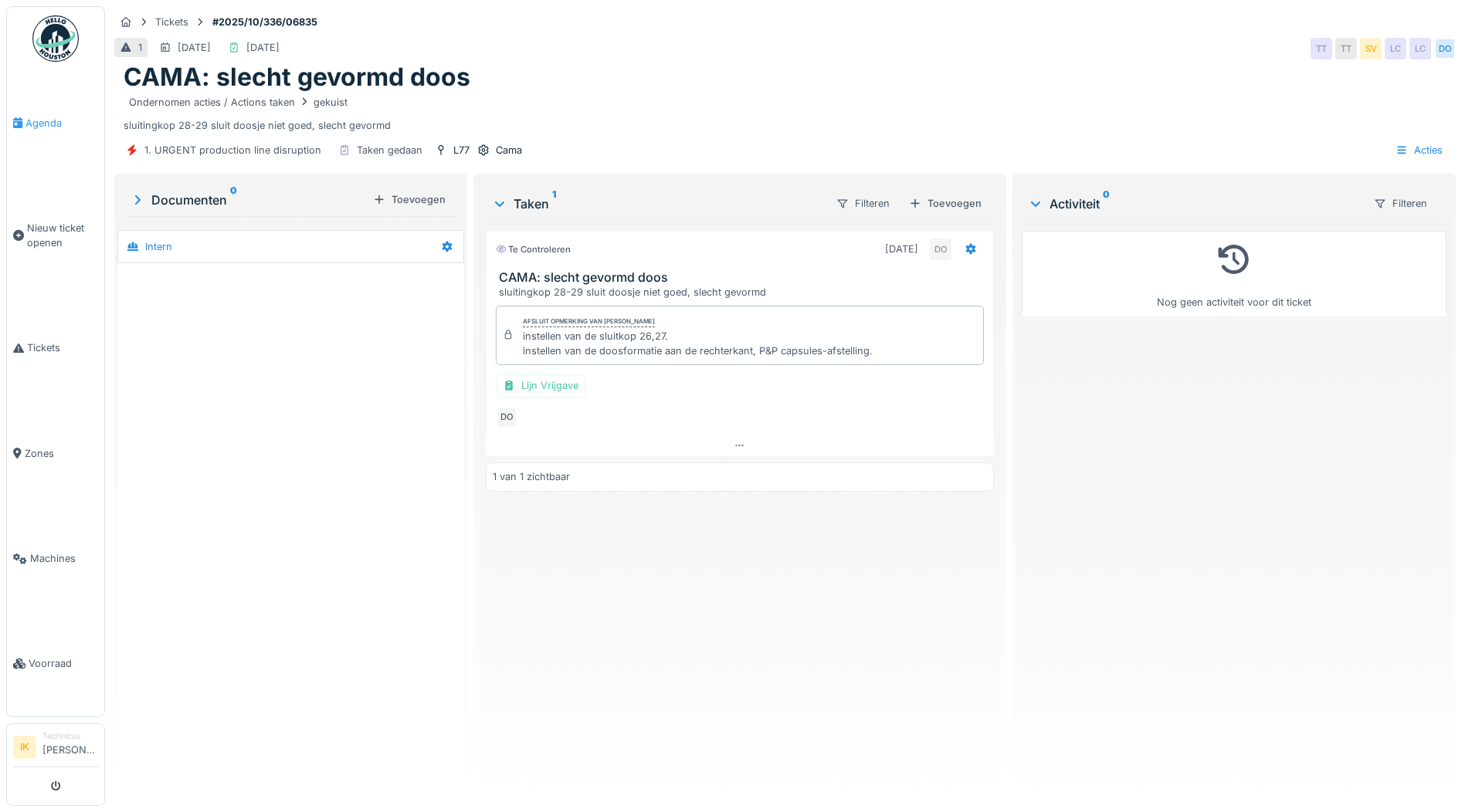
click at [33, 121] on span "Agenda" at bounding box center [61, 123] width 72 height 14
click at [39, 121] on span "Agenda" at bounding box center [61, 123] width 72 height 14
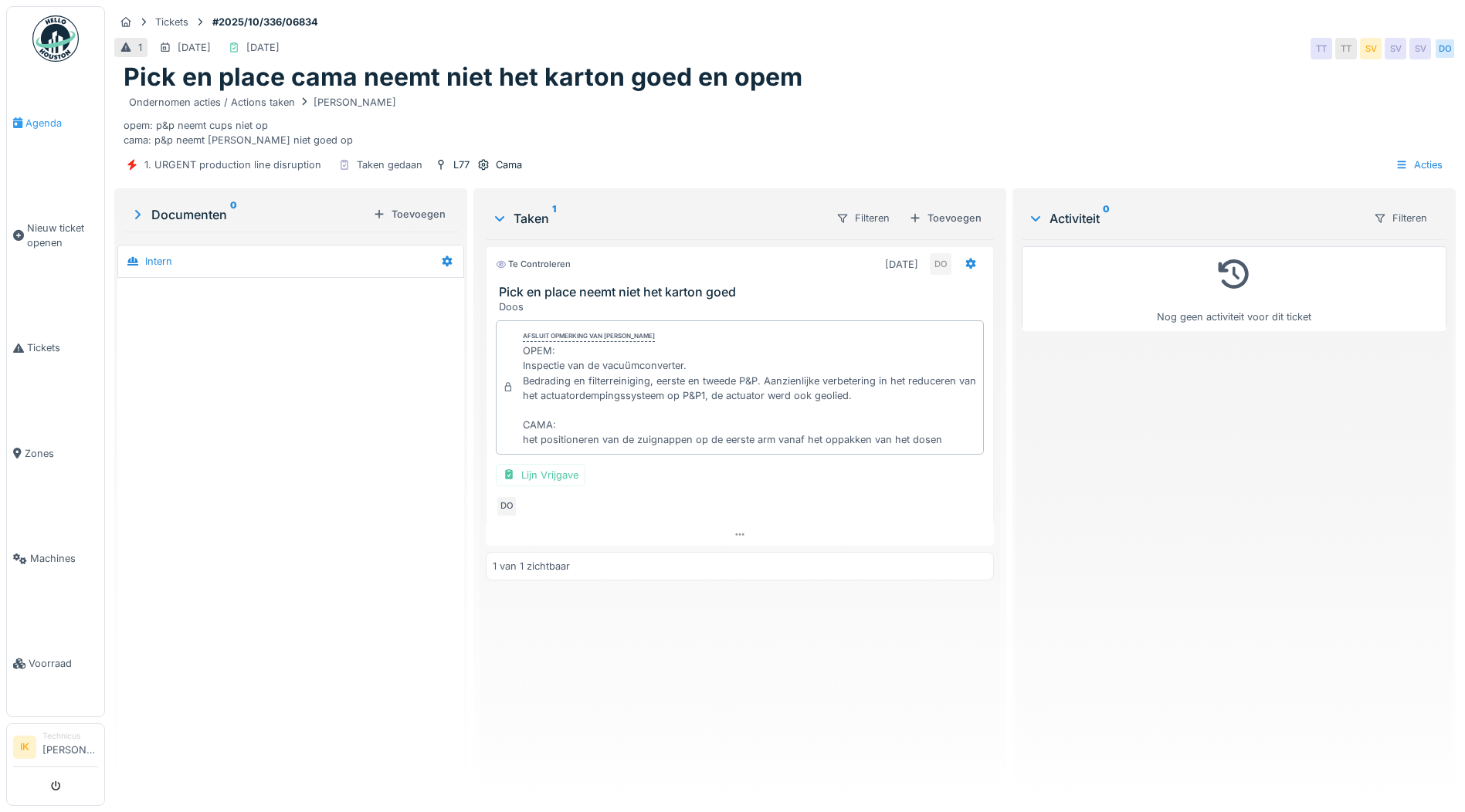
click at [36, 123] on span "Agenda" at bounding box center [61, 123] width 72 height 14
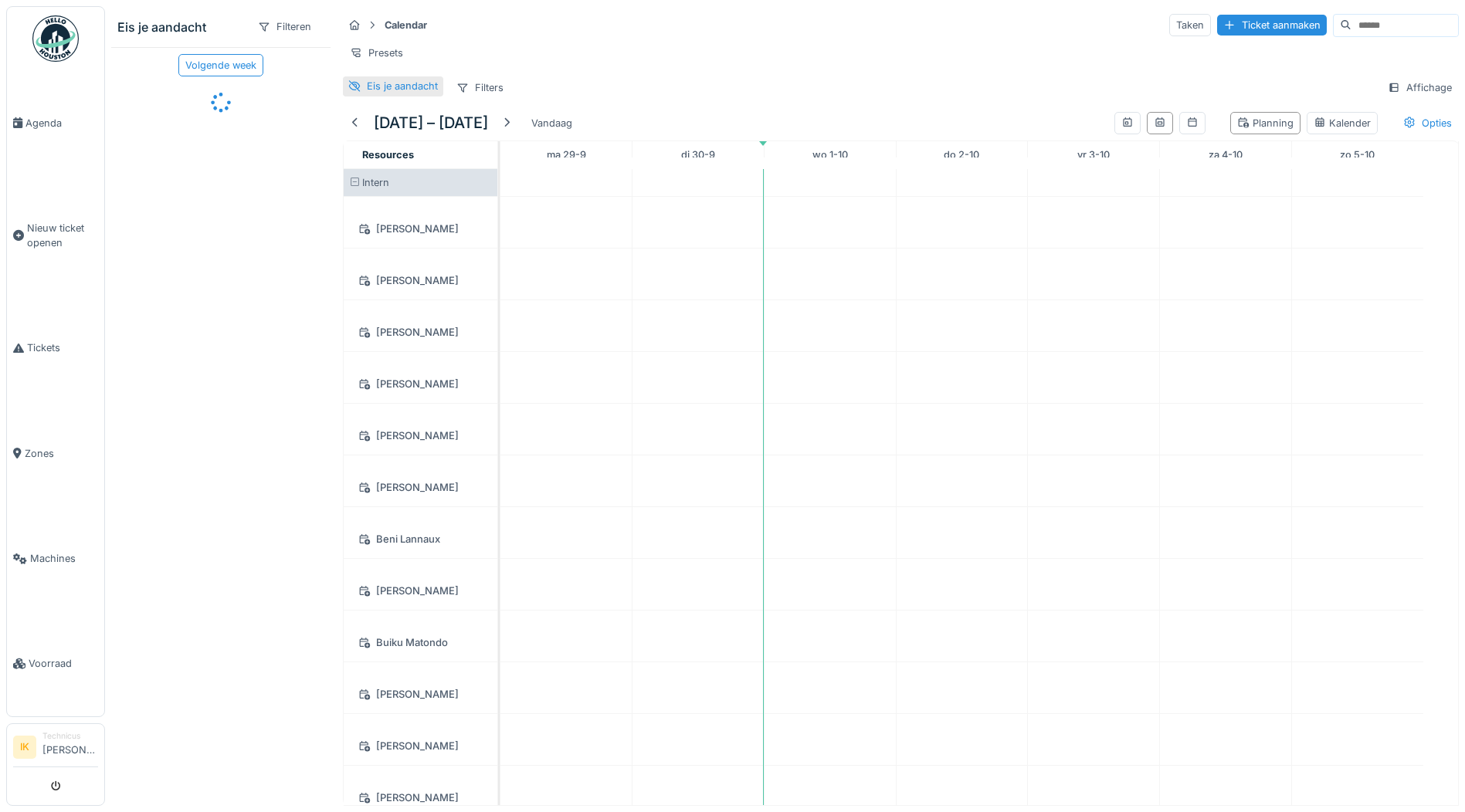
click at [377, 94] on div "Eis je aandacht" at bounding box center [401, 86] width 71 height 14
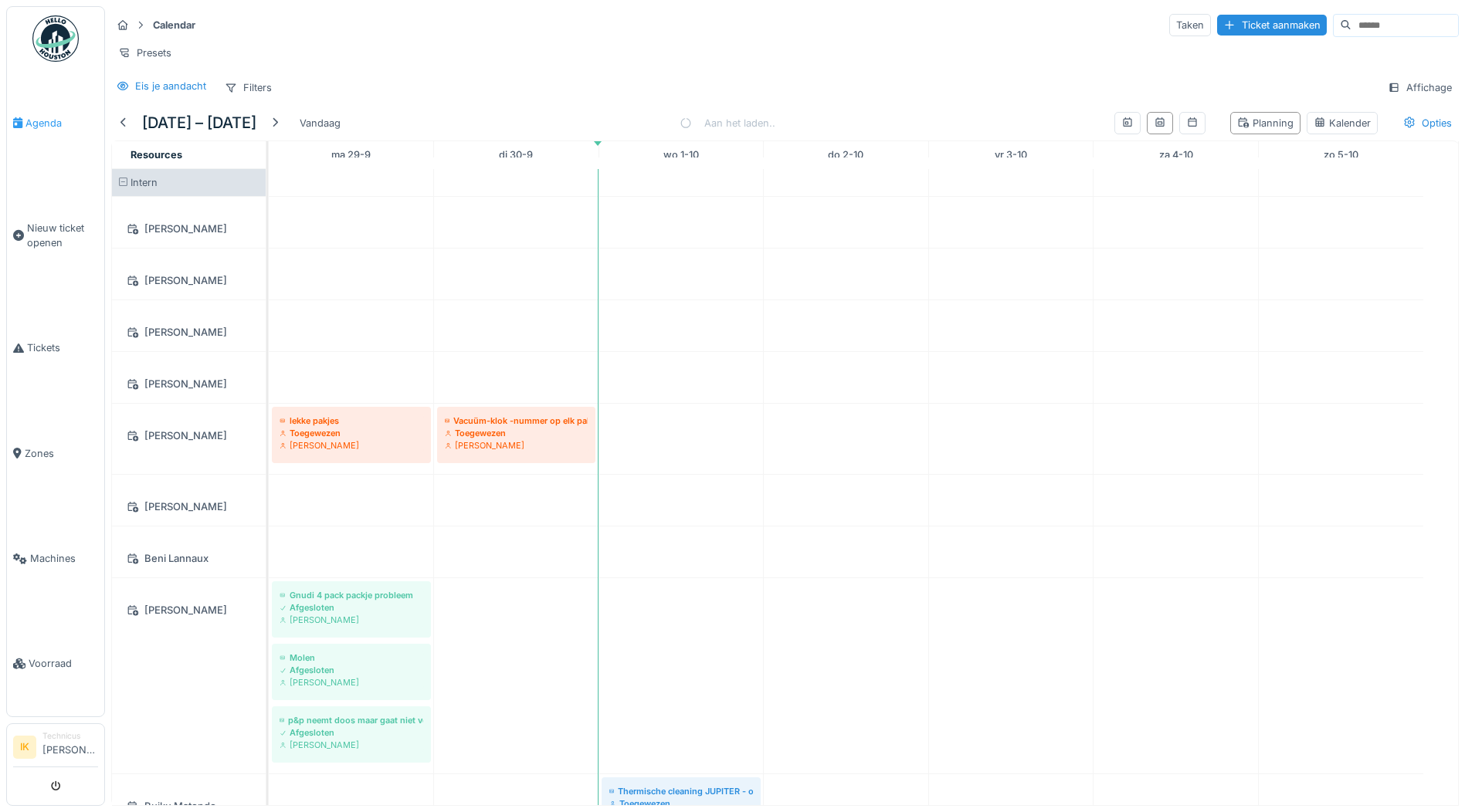
click at [31, 122] on span "Agenda" at bounding box center [61, 123] width 72 height 14
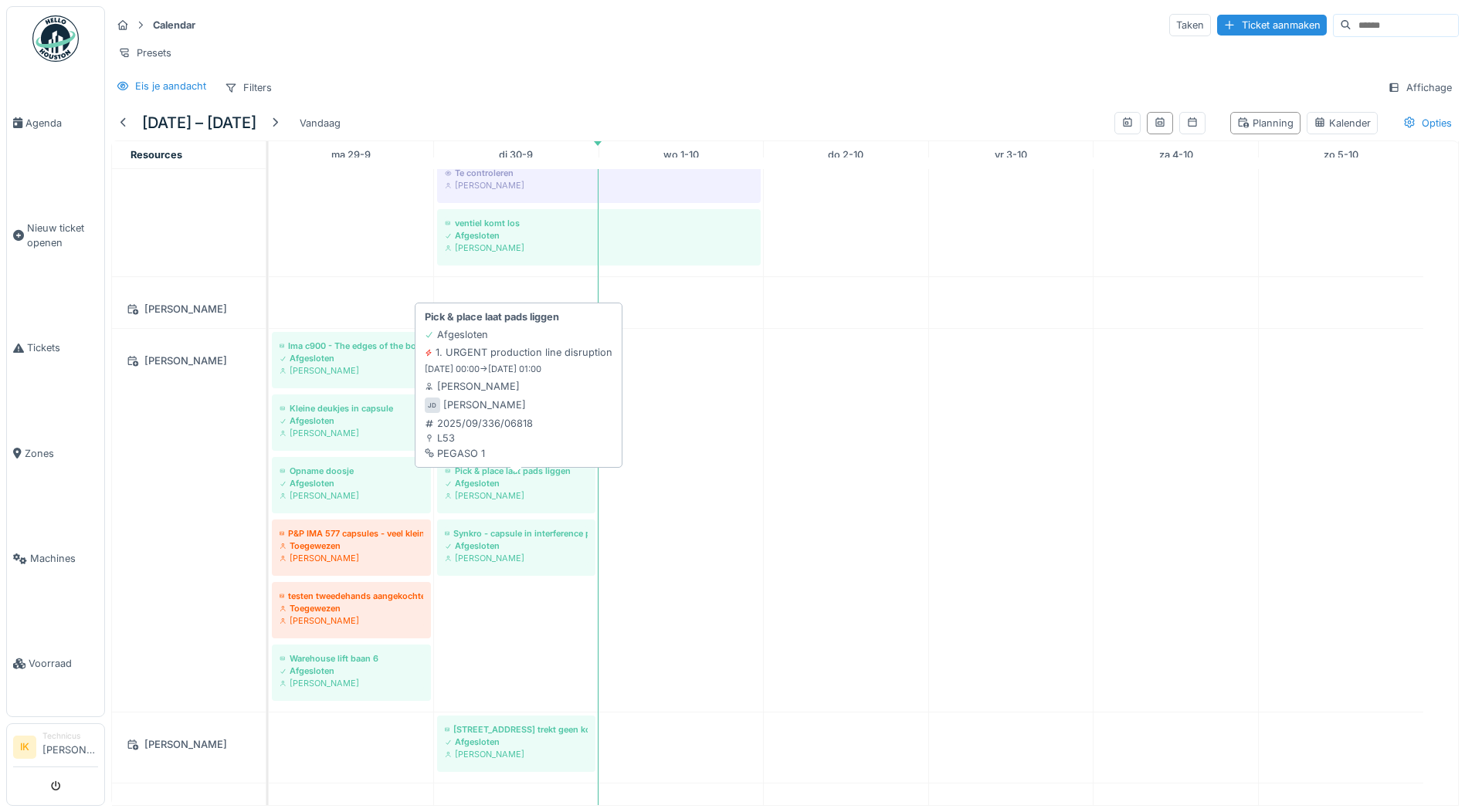
click at [541, 489] on div "Afgesloten" at bounding box center [517, 483] width 143 height 13
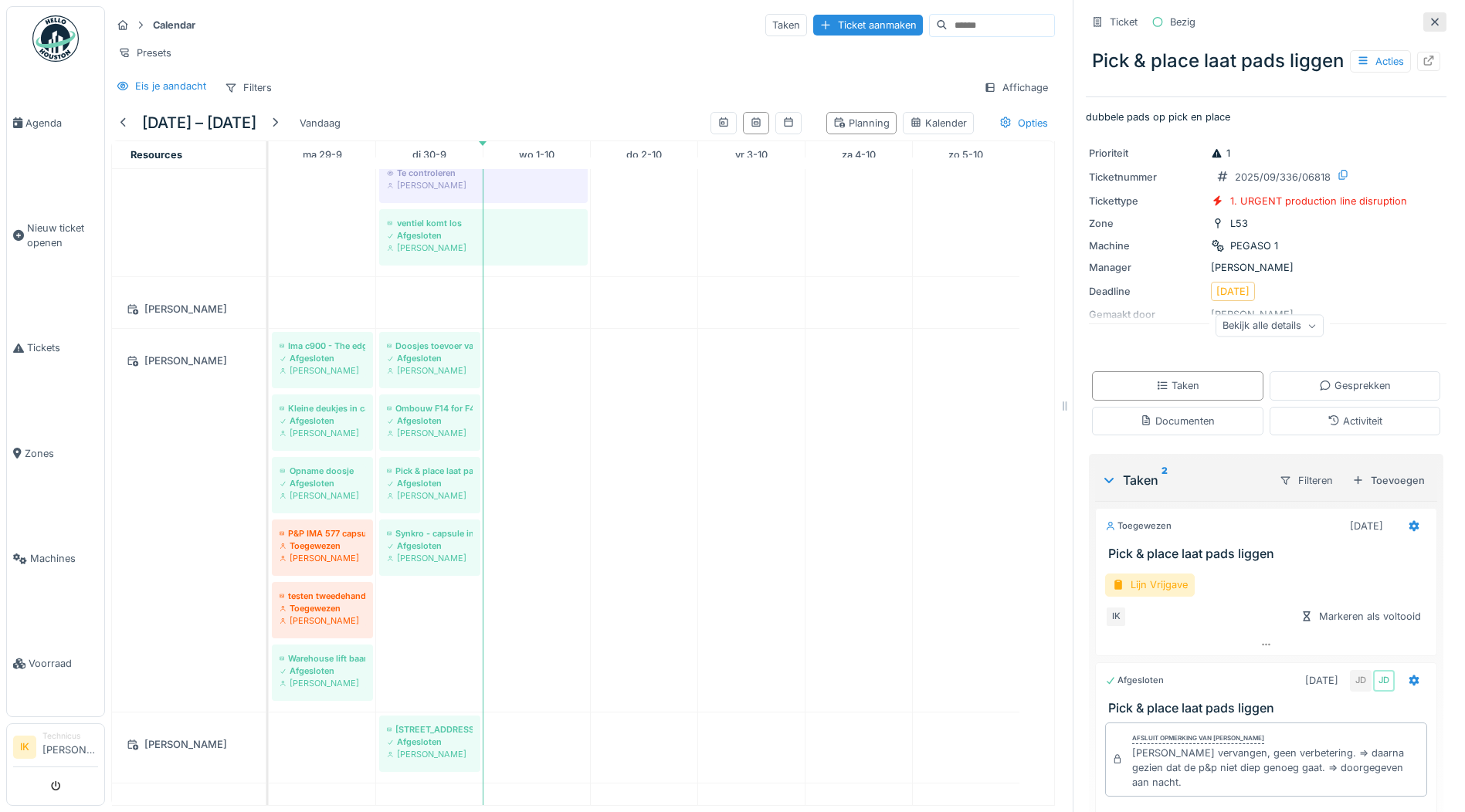
click at [1428, 20] on icon at bounding box center [1435, 21] width 13 height 10
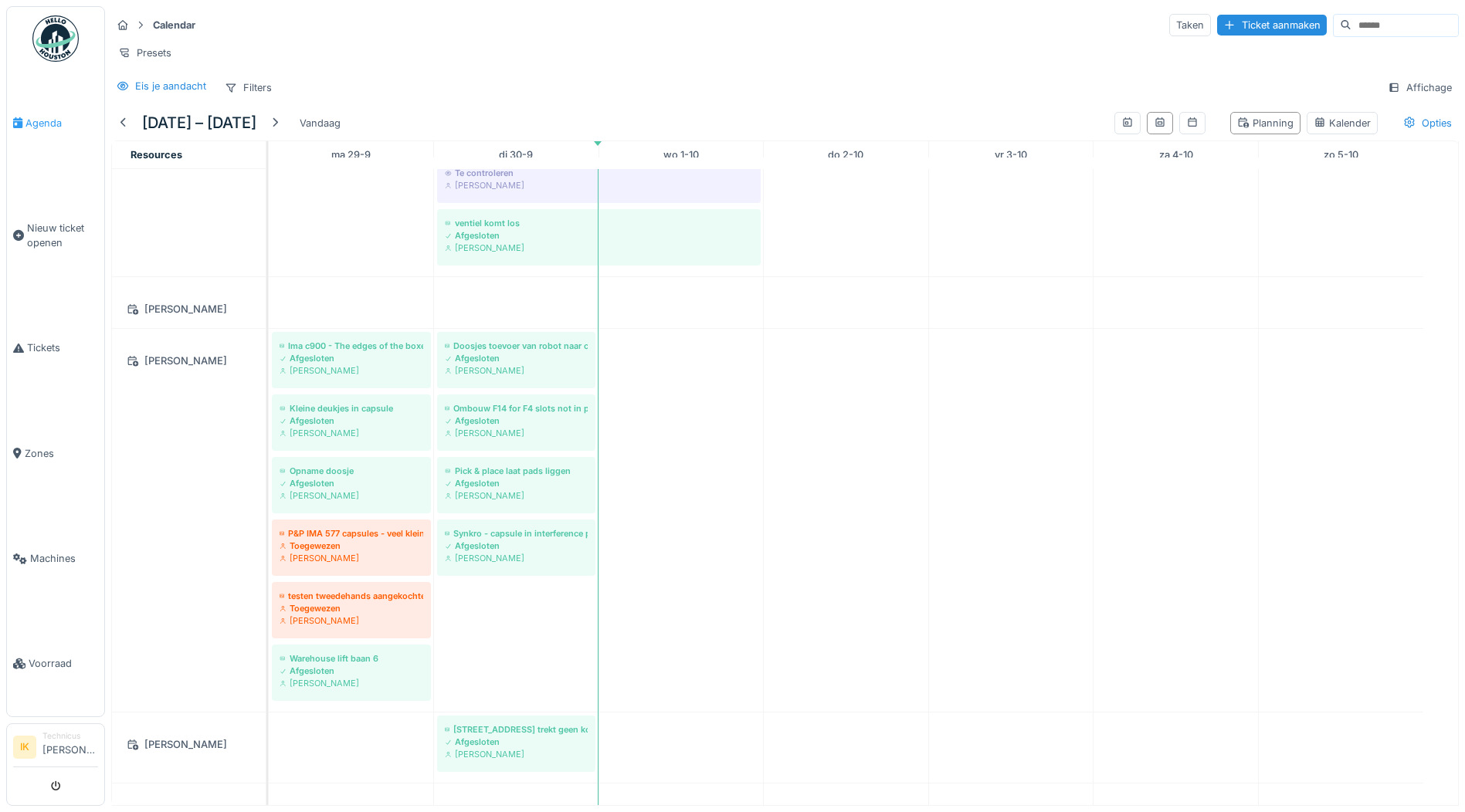
click at [39, 122] on span "Agenda" at bounding box center [61, 123] width 72 height 14
